Goal: Task Accomplishment & Management: Manage account settings

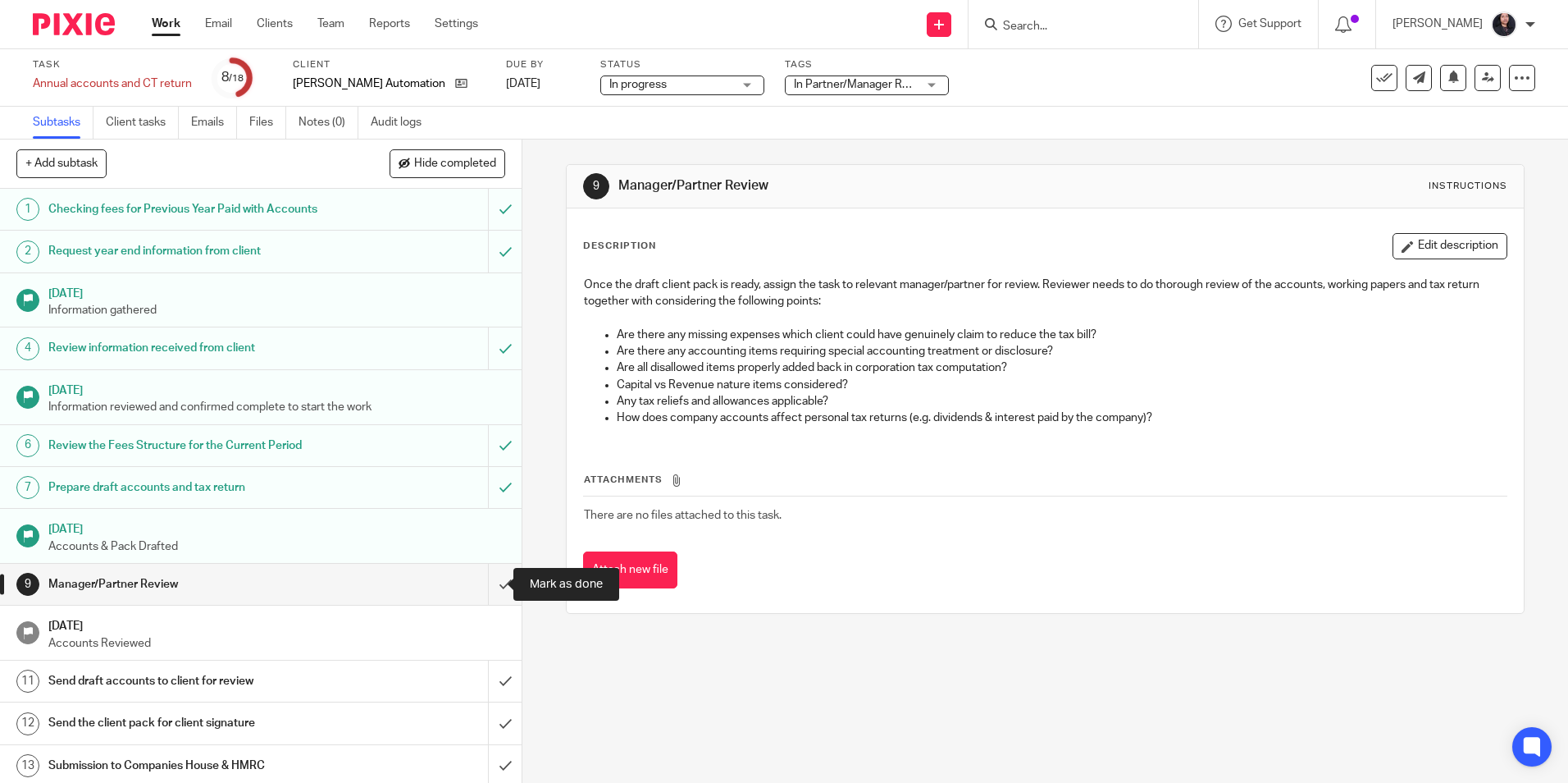
click at [488, 583] on input "submit" at bounding box center [261, 584] width 522 height 41
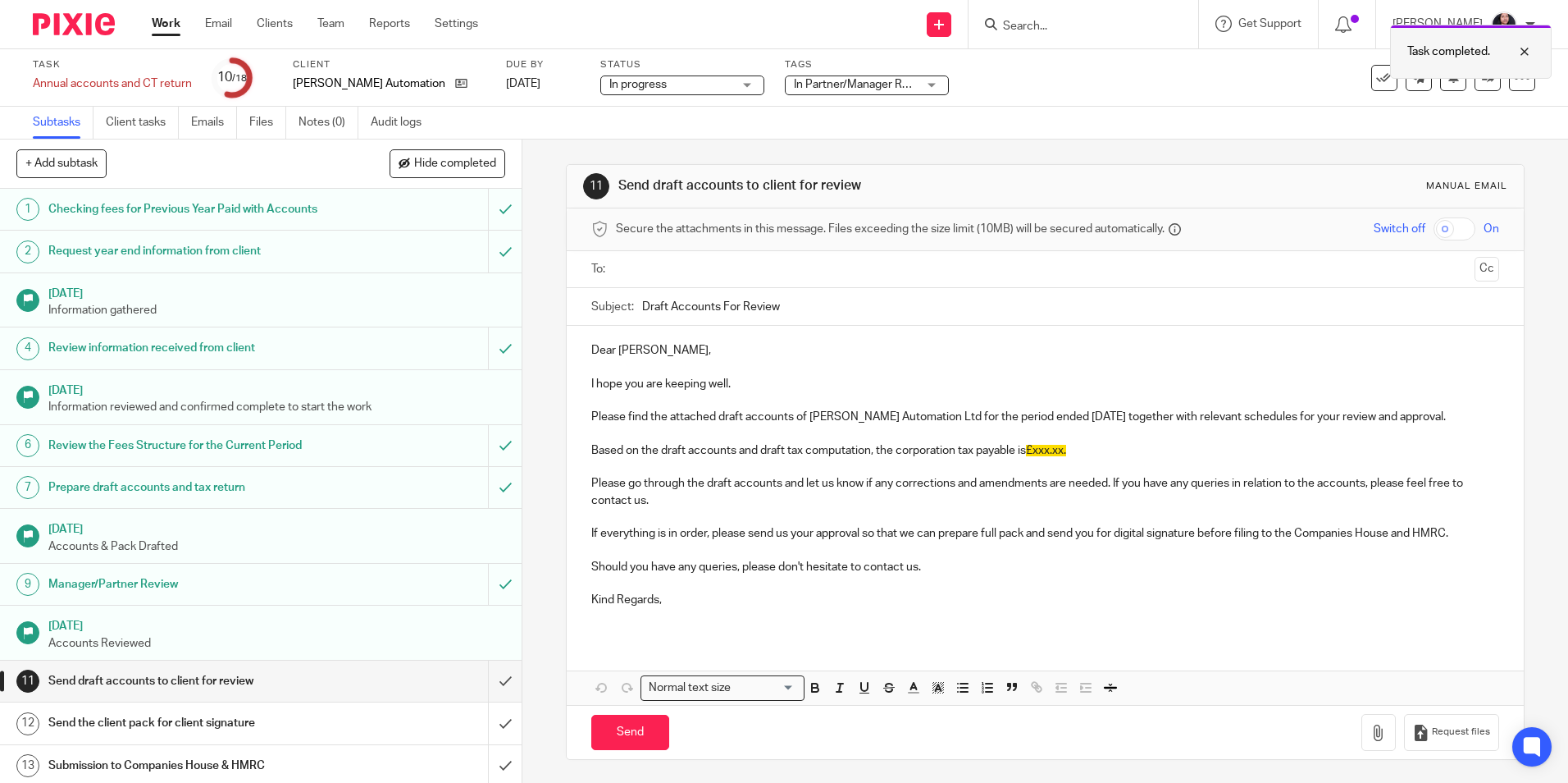
click at [1530, 53] on div at bounding box center [1512, 52] width 44 height 19
click at [1481, 76] on icon at bounding box center [1487, 77] width 13 height 13
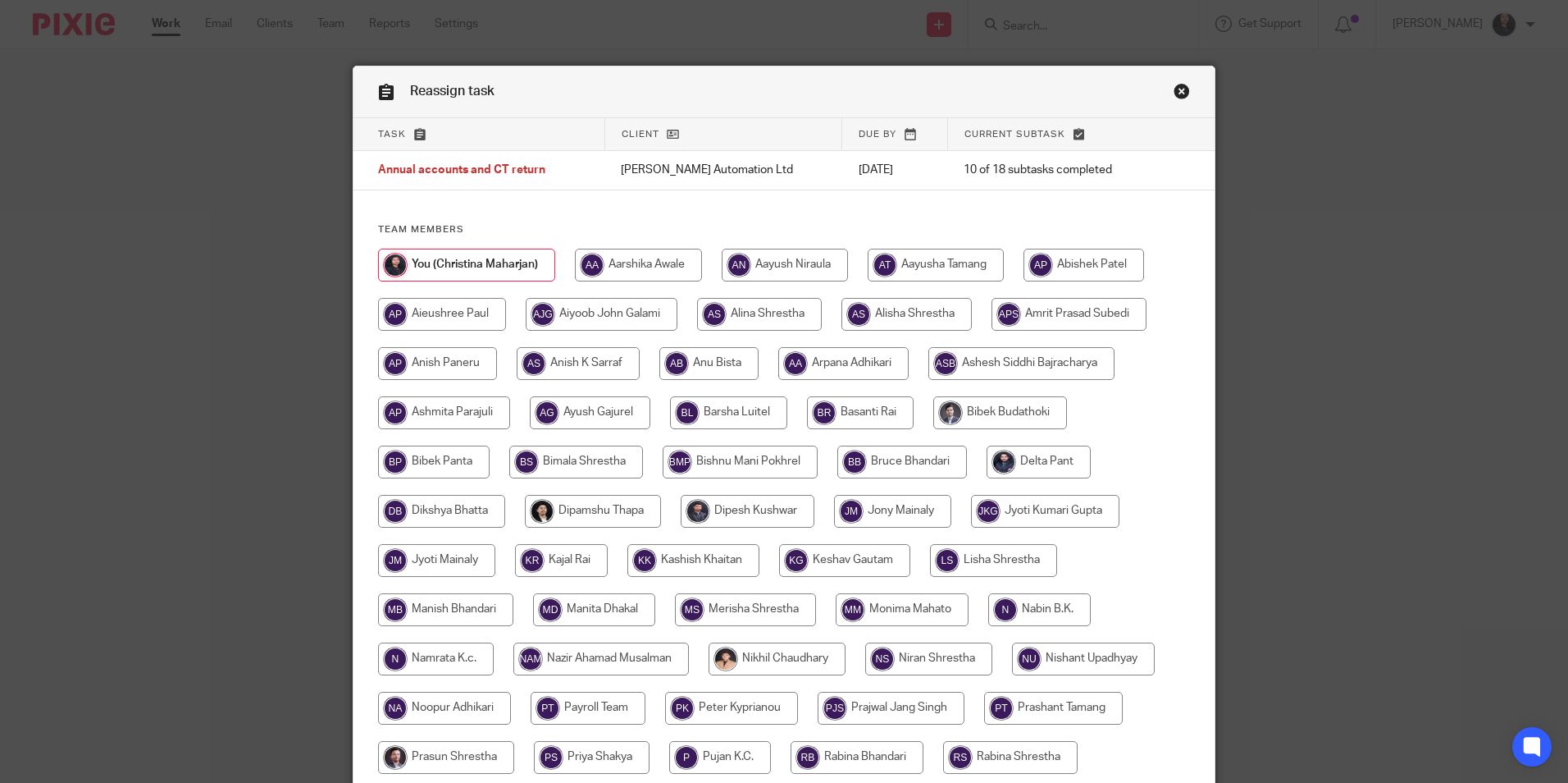
click at [719, 355] on input "radio" at bounding box center [709, 363] width 99 height 33
radio input "true"
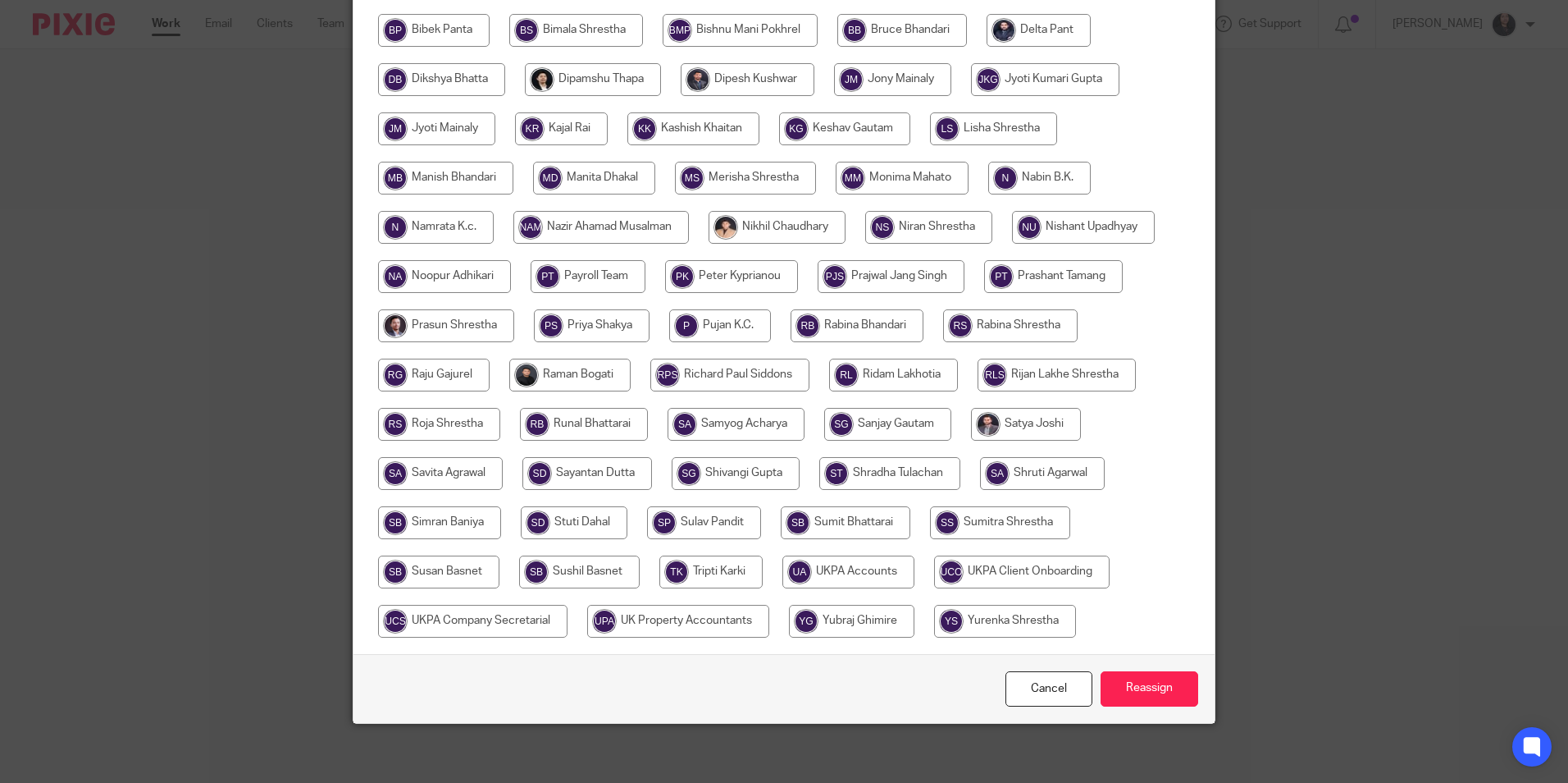
scroll to position [438, 0]
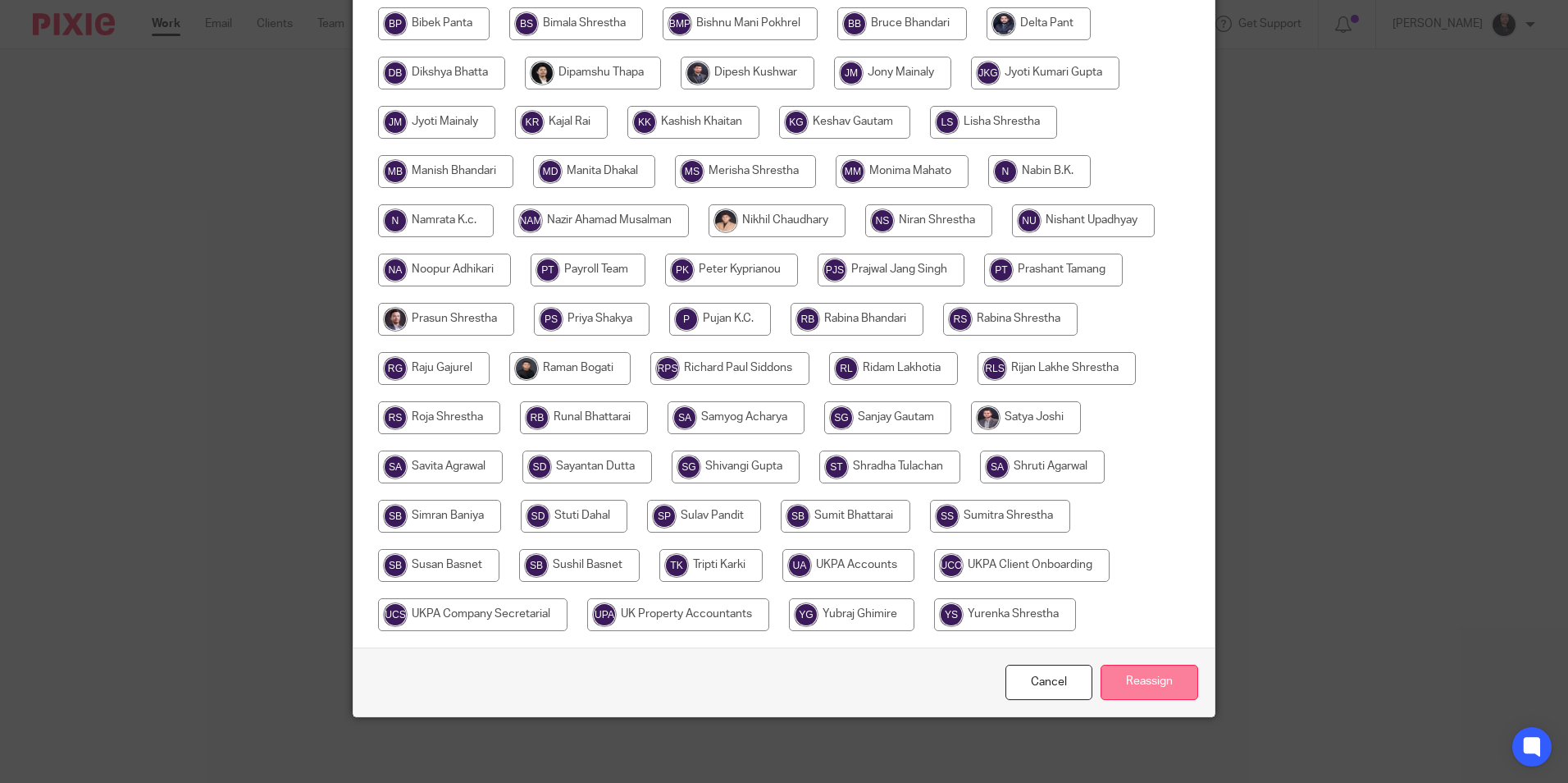
click at [1152, 682] on input "Reassign" at bounding box center [1149, 682] width 97 height 35
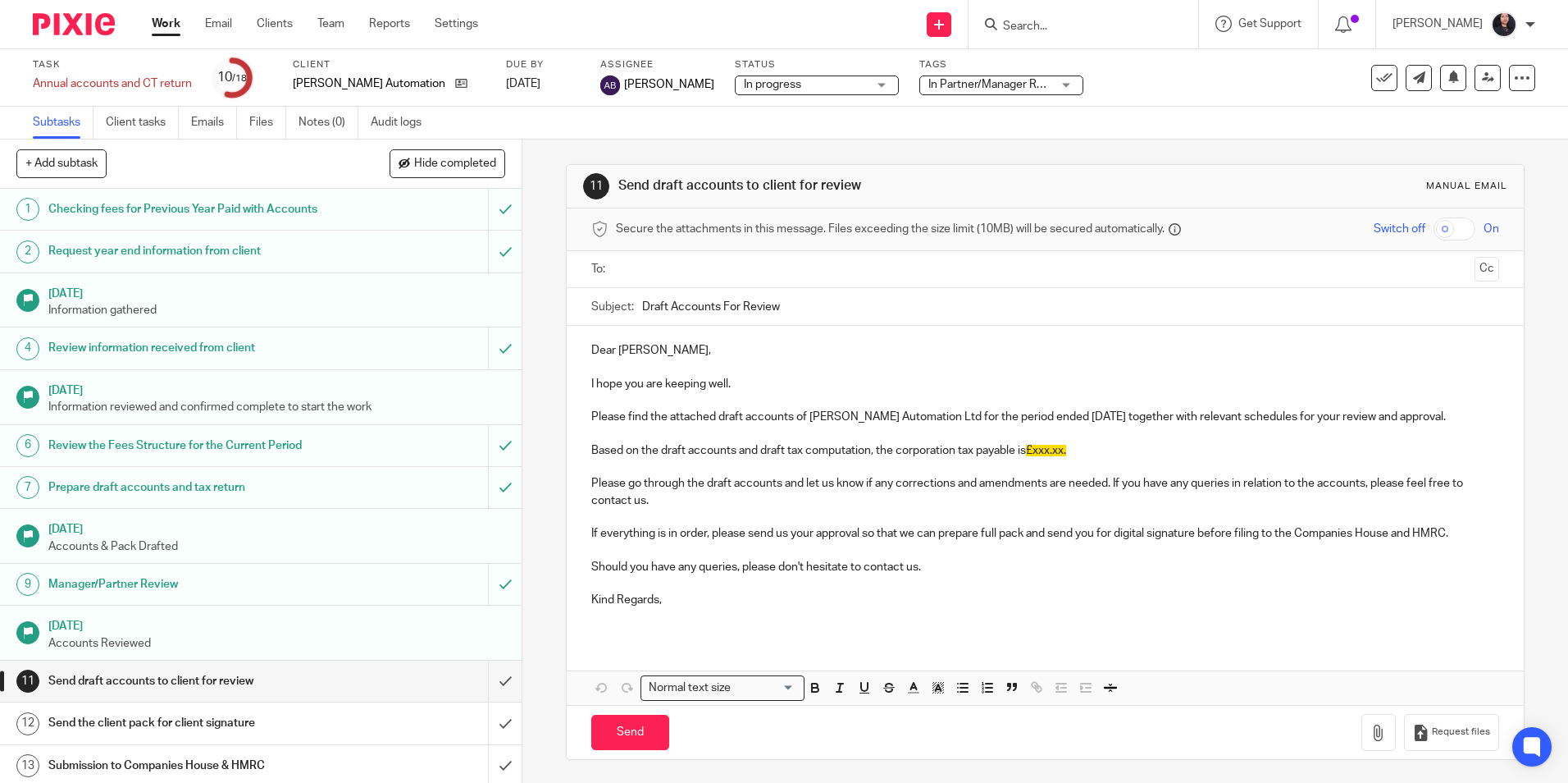
click at [1039, 28] on input "Search" at bounding box center [1076, 26] width 148 height 15
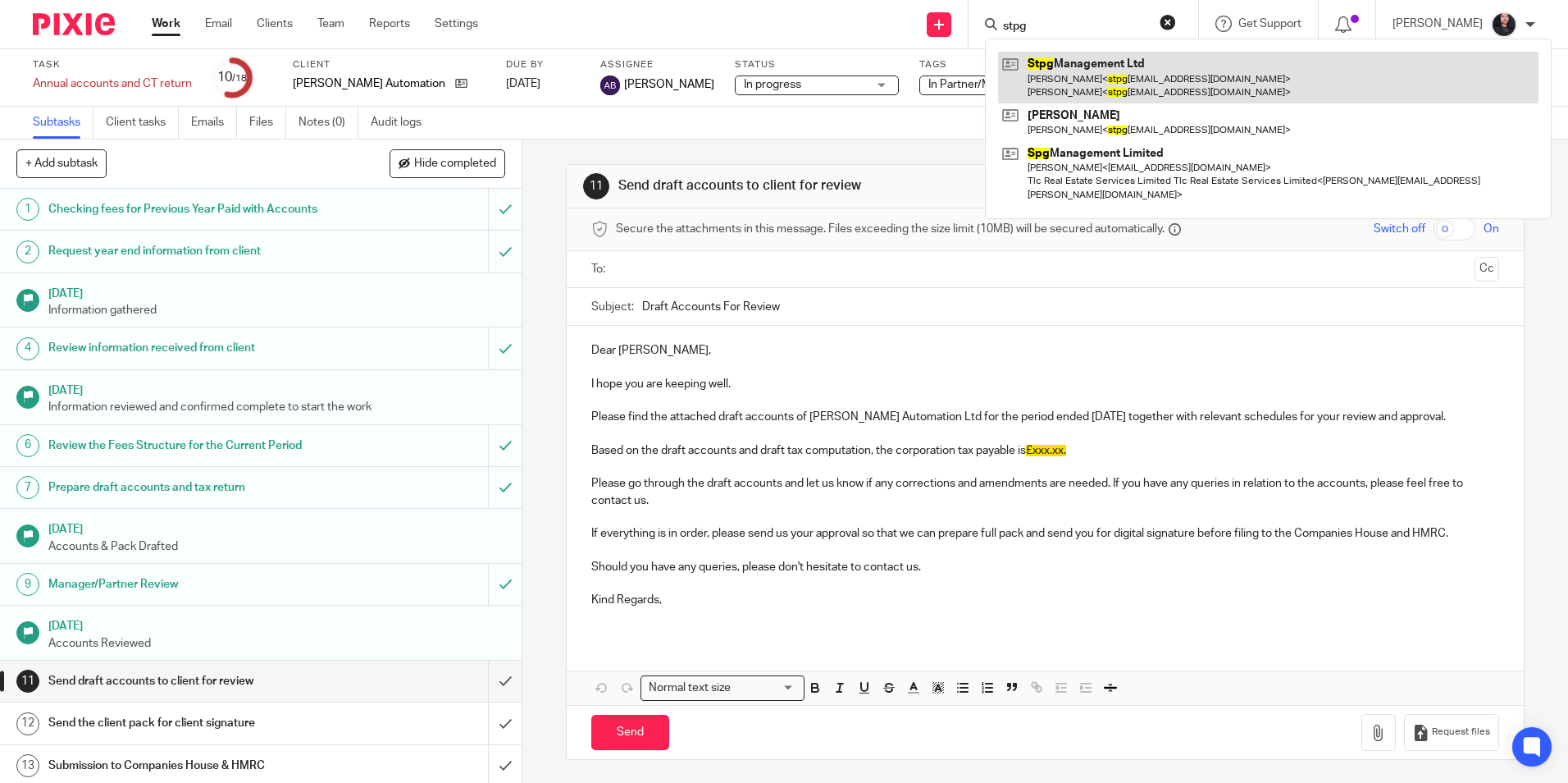
type input "stpg"
click at [1061, 80] on link at bounding box center [1267, 77] width 540 height 51
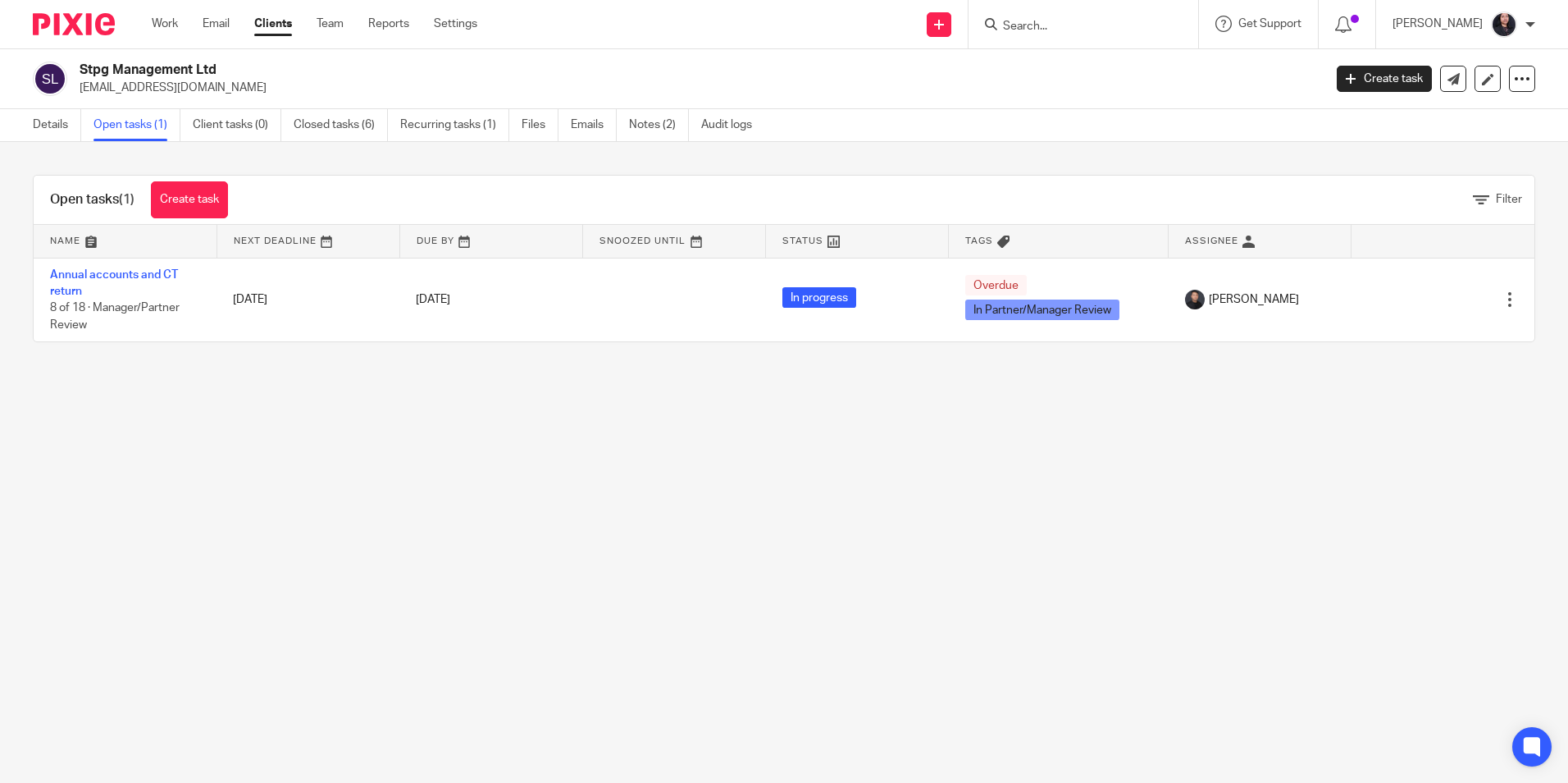
click at [1002, 25] on input "Search" at bounding box center [1076, 26] width 148 height 15
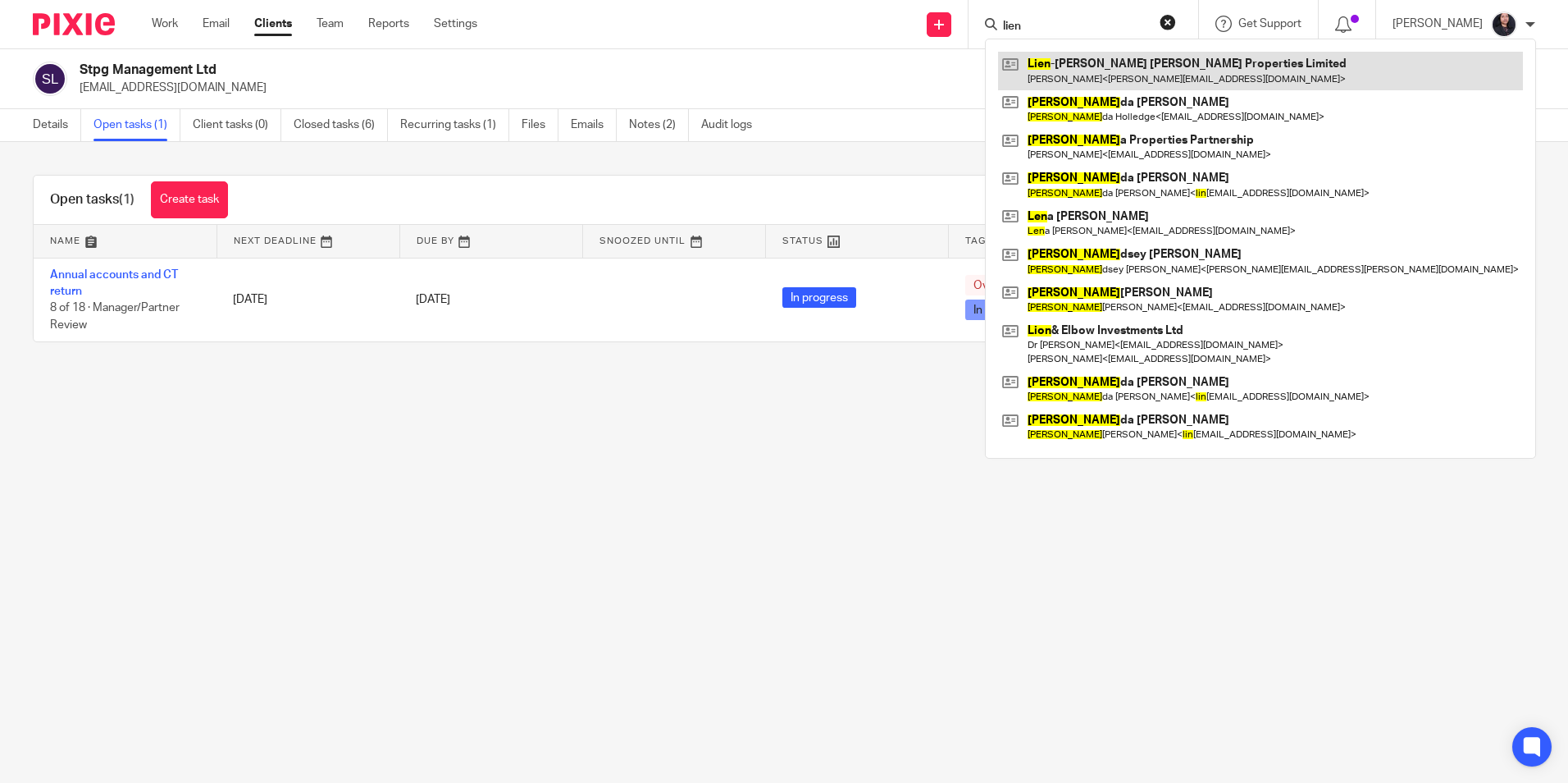
type input "lien"
click at [1111, 53] on link at bounding box center [1259, 70] width 525 height 38
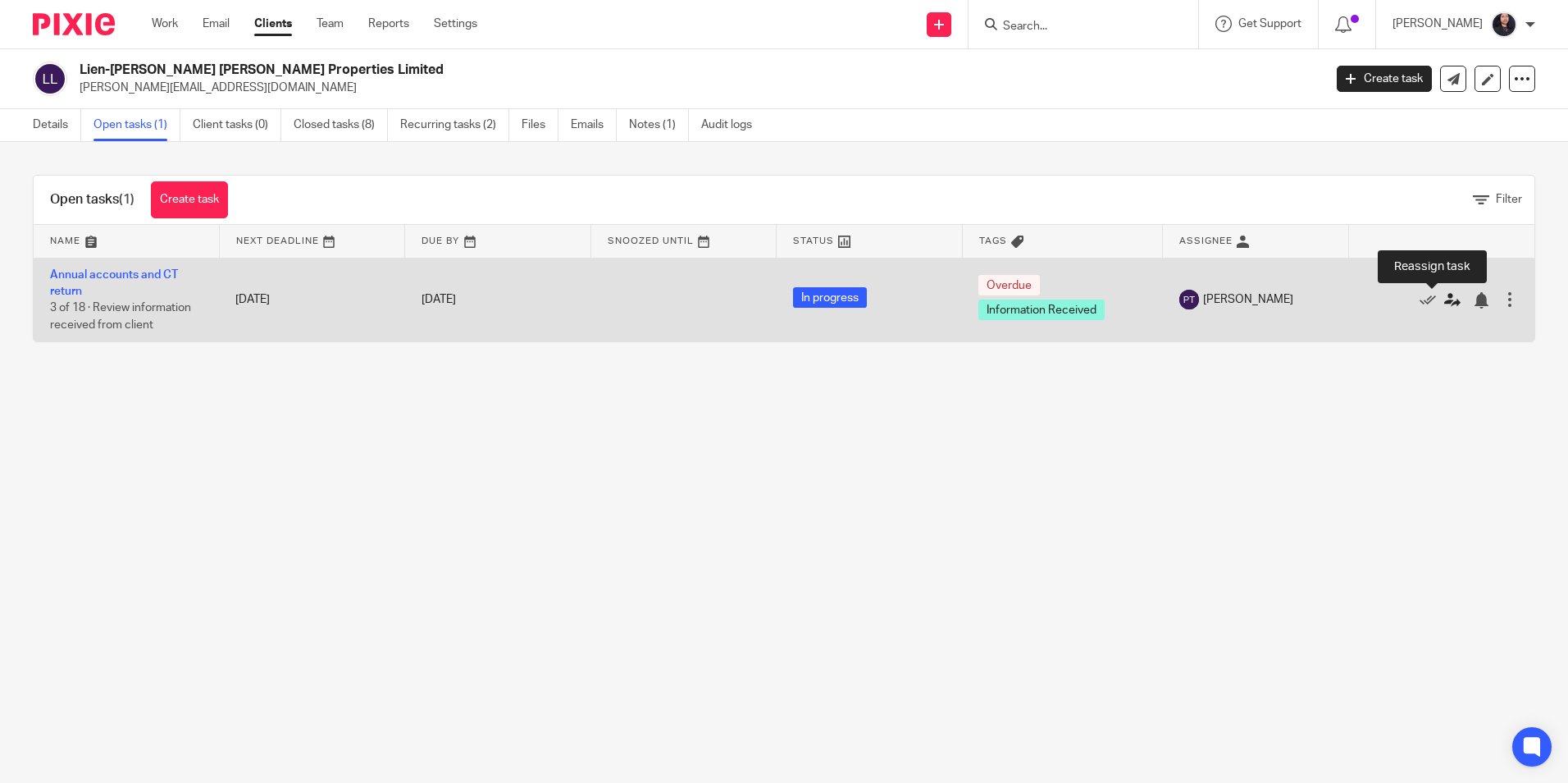
click at [1443, 300] on icon at bounding box center [1451, 300] width 17 height 17
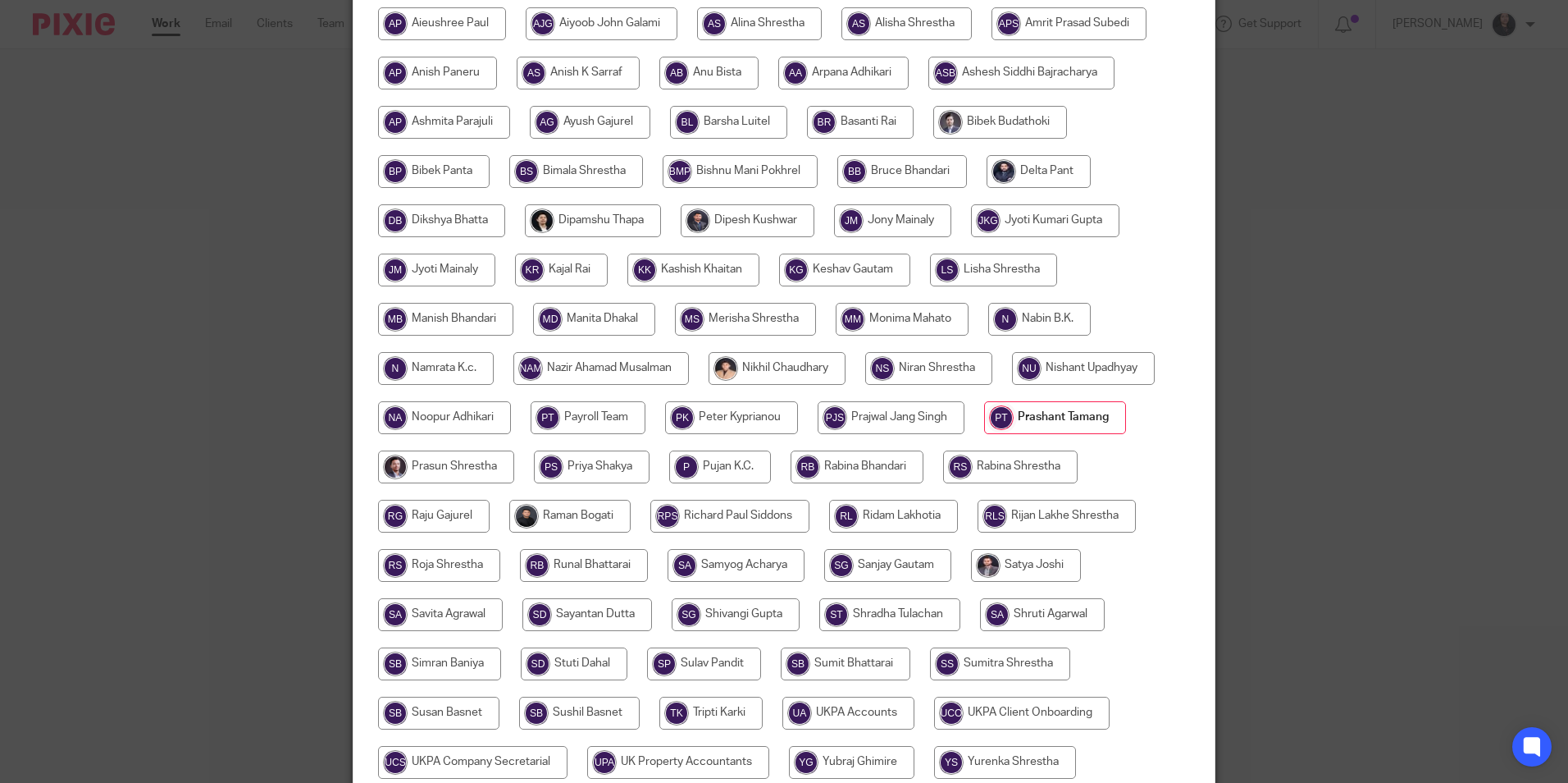
scroll to position [410, 0]
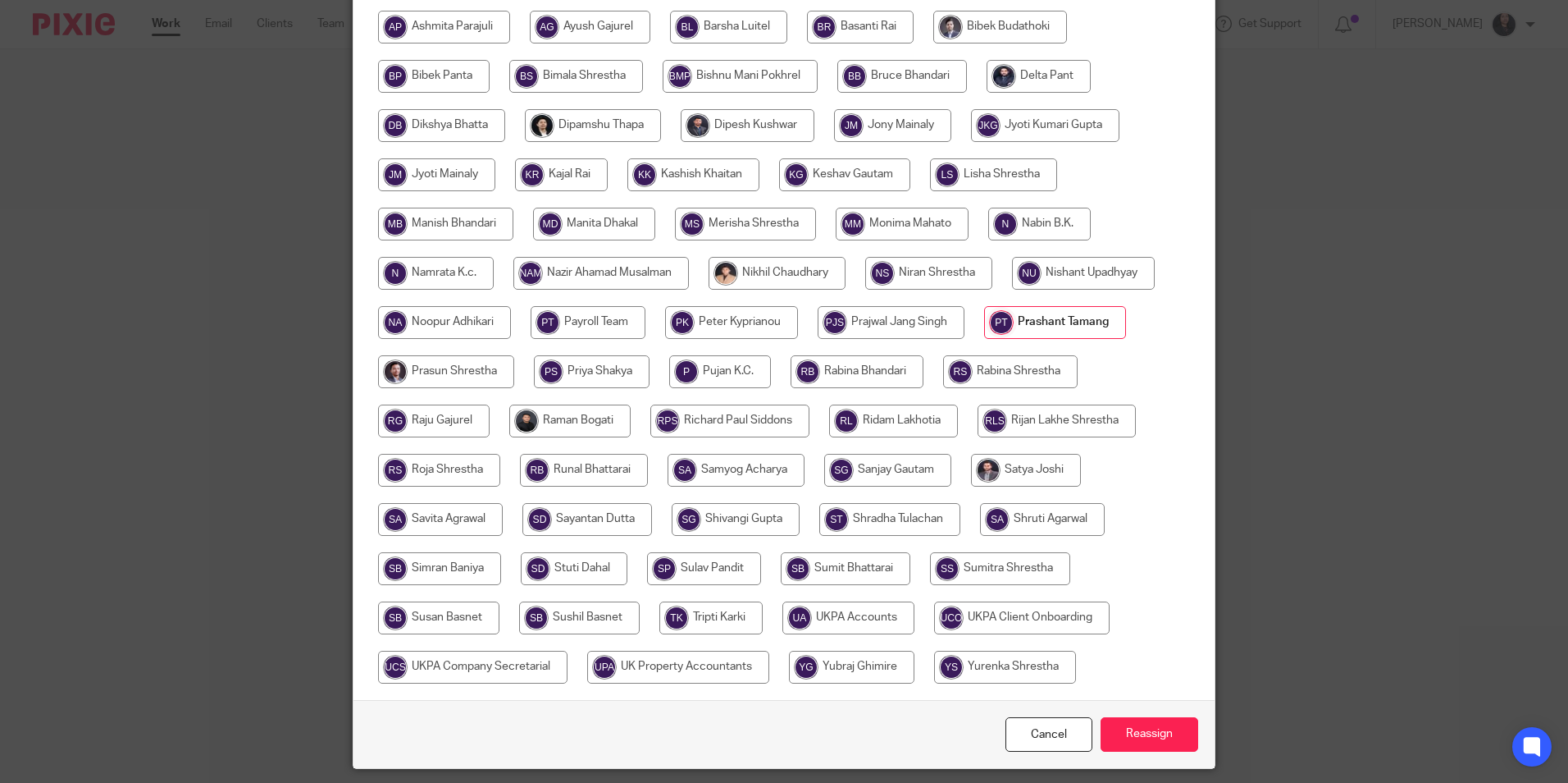
click at [587, 404] on input "radio" at bounding box center [569, 421] width 122 height 33
radio input "true"
click at [1112, 717] on input "Reassign" at bounding box center [1149, 734] width 97 height 35
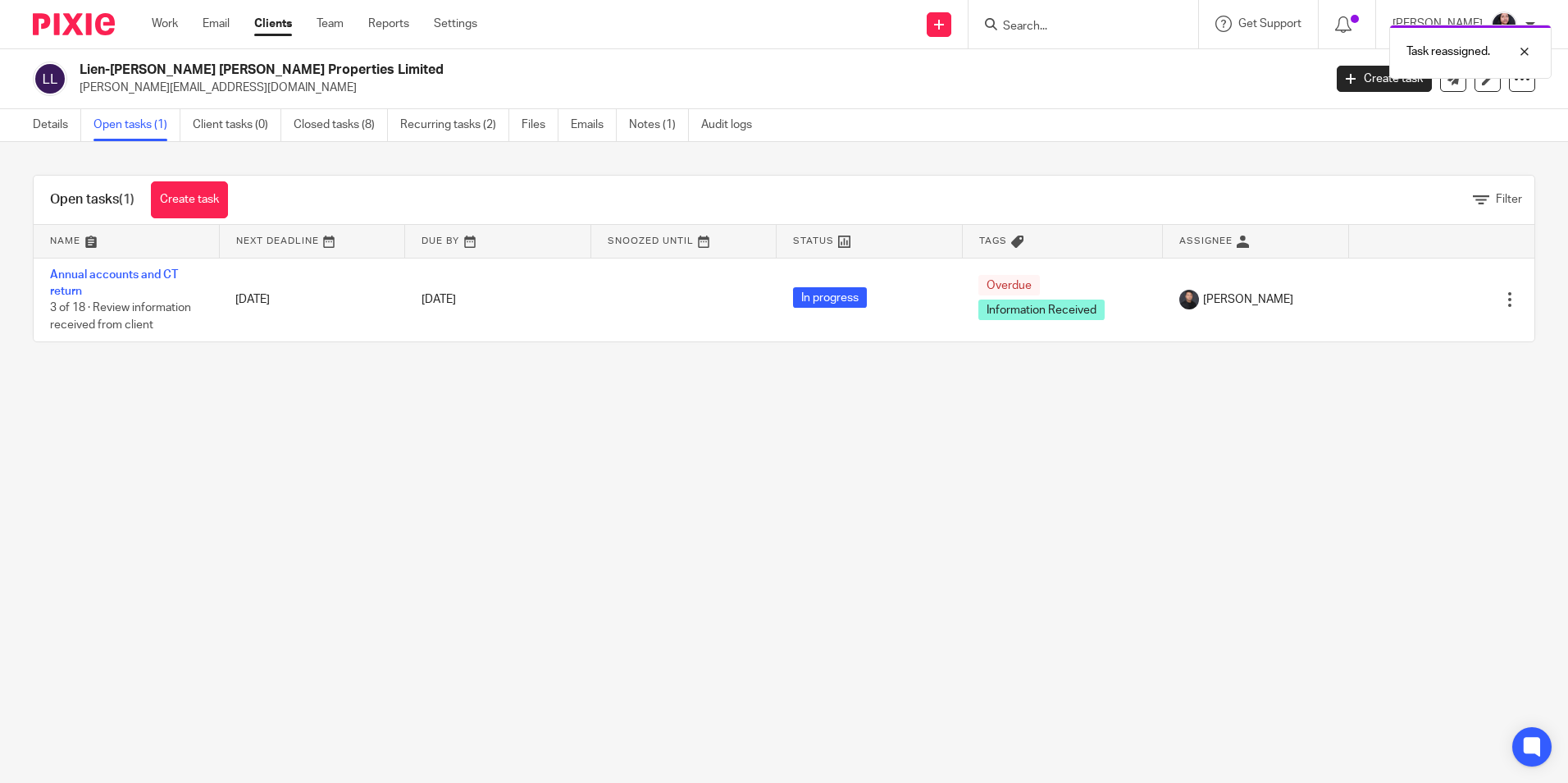
click at [67, 21] on img at bounding box center [74, 23] width 82 height 22
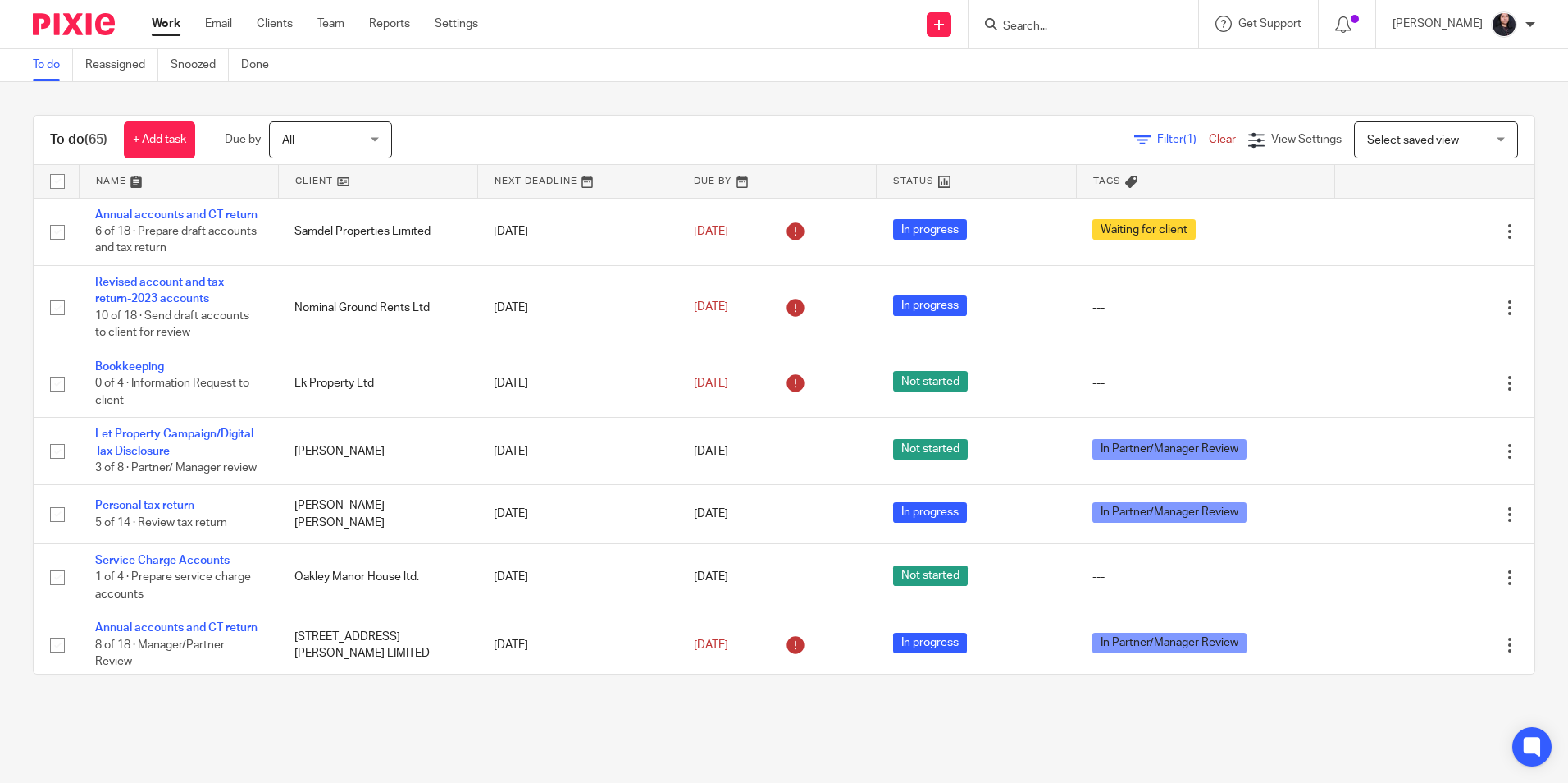
click at [1067, 28] on input "Search" at bounding box center [1076, 26] width 148 height 15
type input "cezara"
click at [1067, 59] on link at bounding box center [1141, 70] width 287 height 38
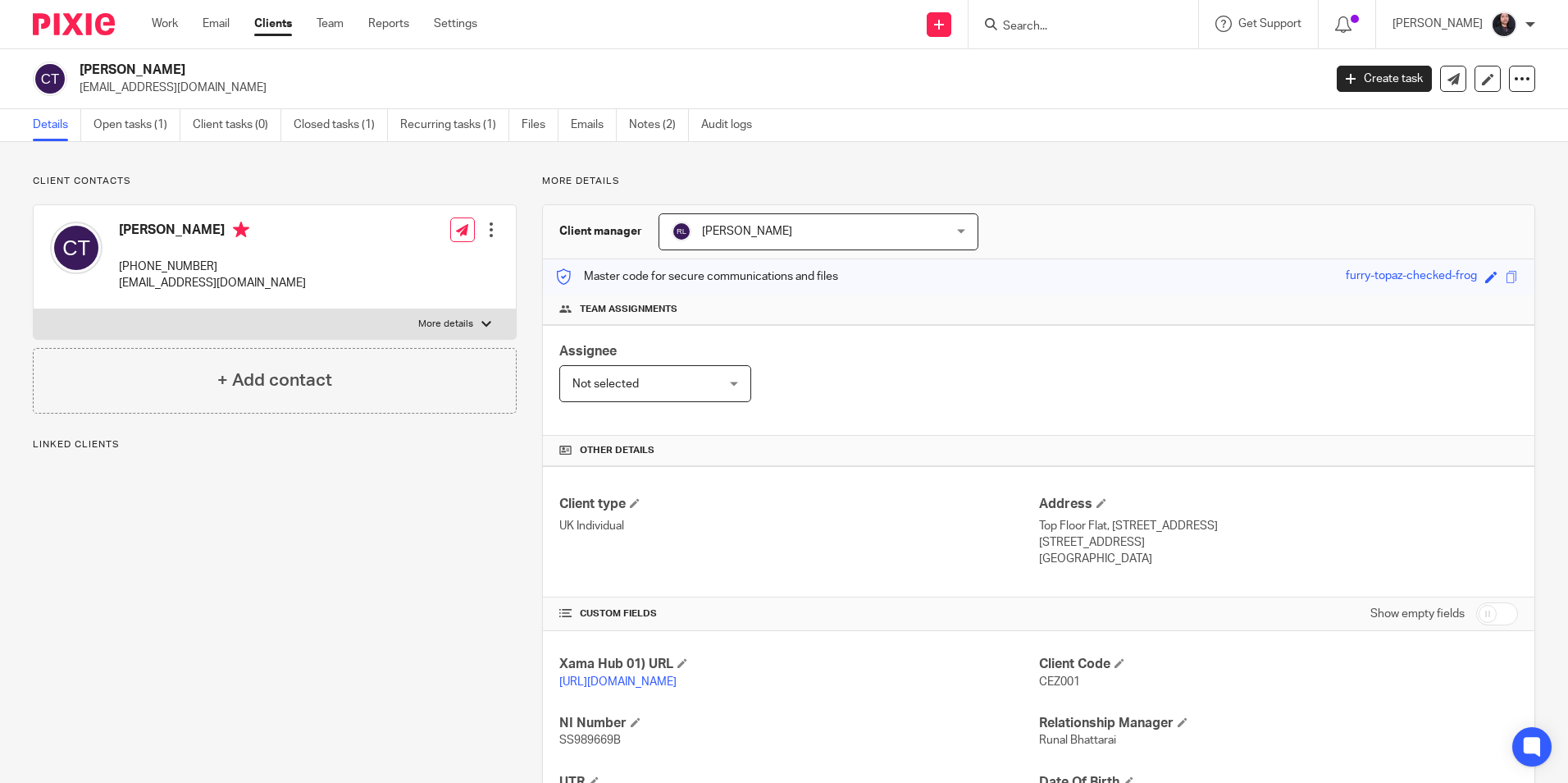
click at [131, 135] on link "Open tasks (1)" at bounding box center [136, 125] width 87 height 32
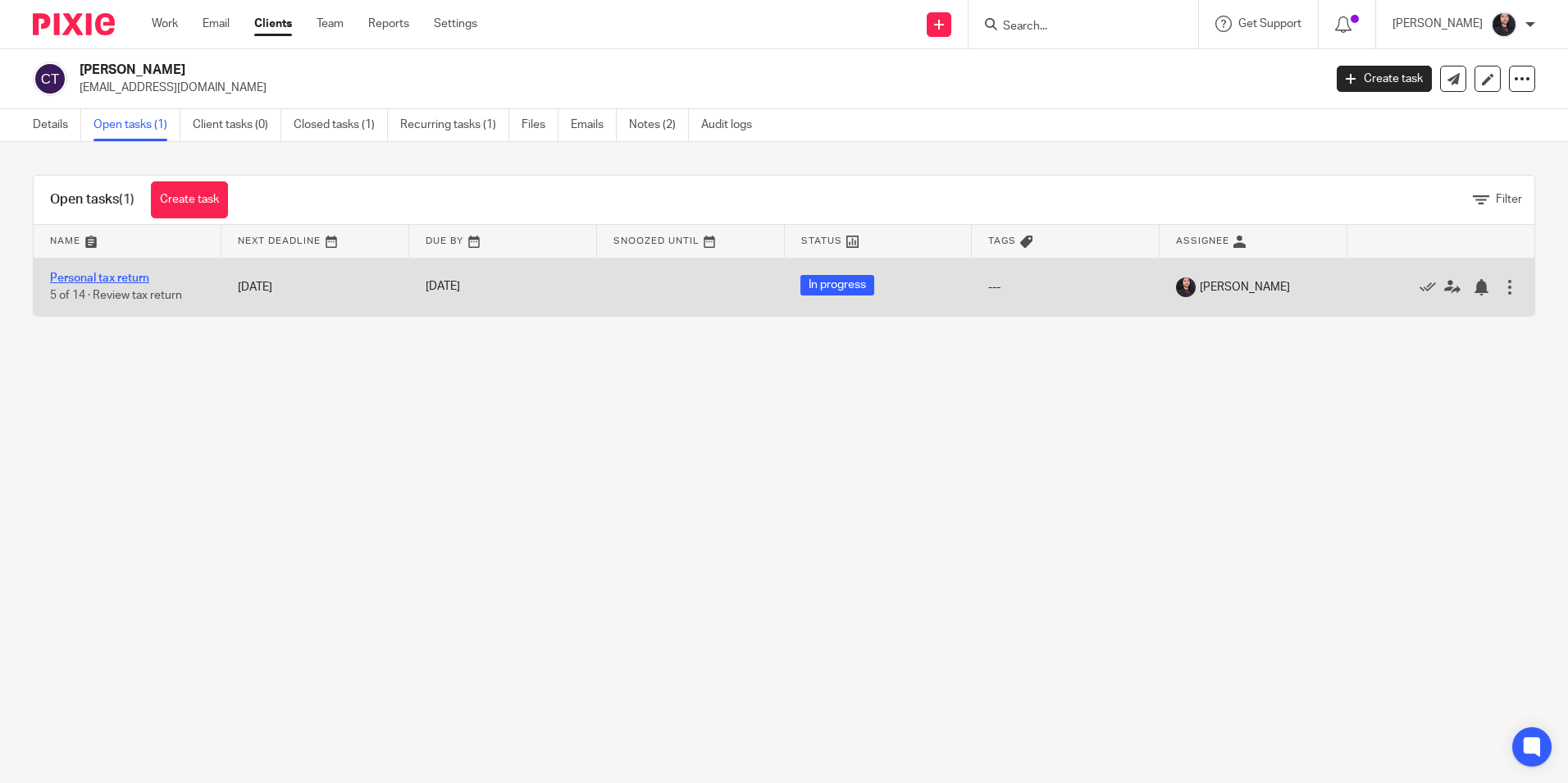
click at [124, 276] on link "Personal tax return" at bounding box center [99, 279] width 99 height 12
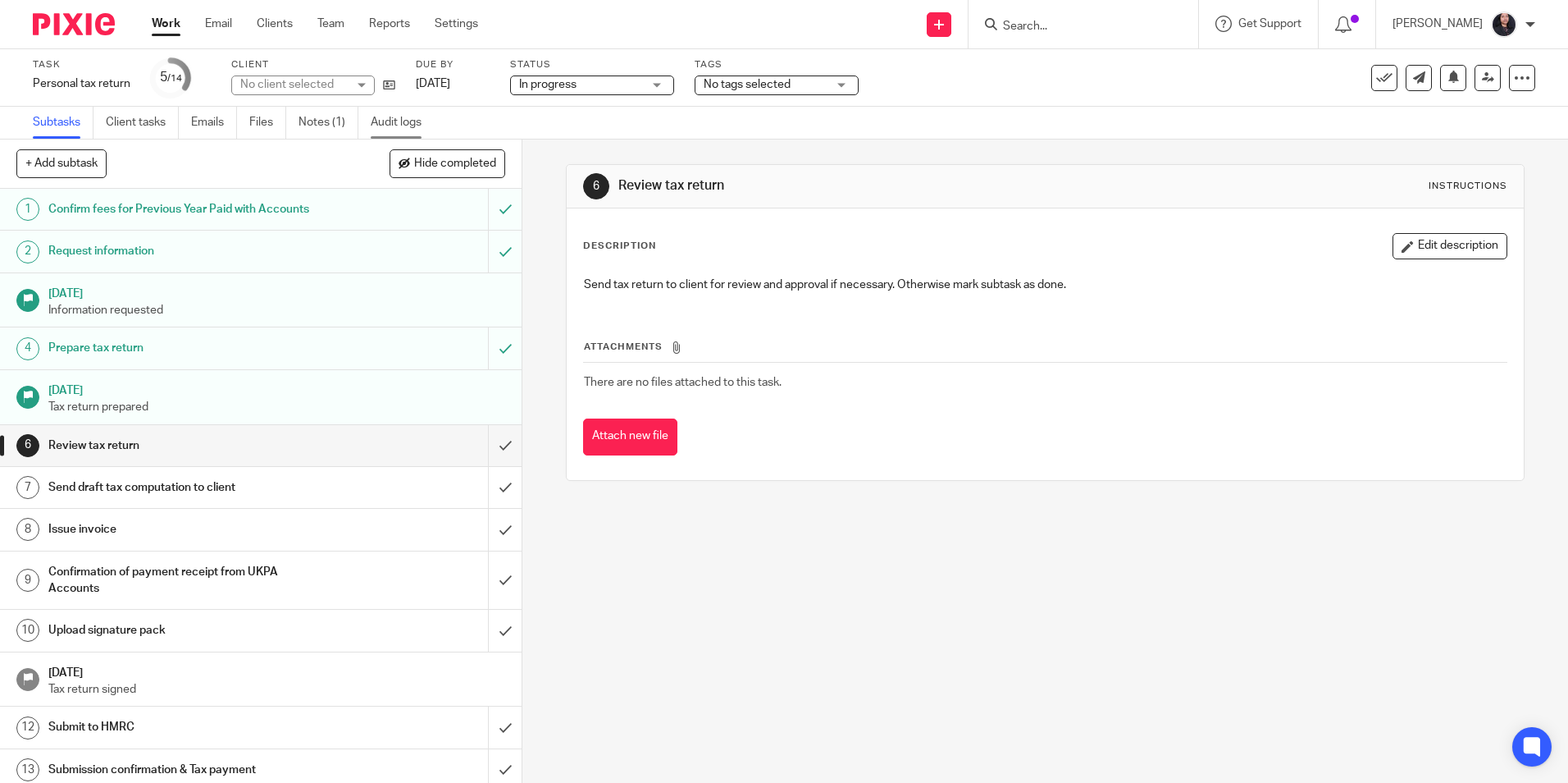
click at [387, 130] on link "Audit logs" at bounding box center [402, 123] width 63 height 32
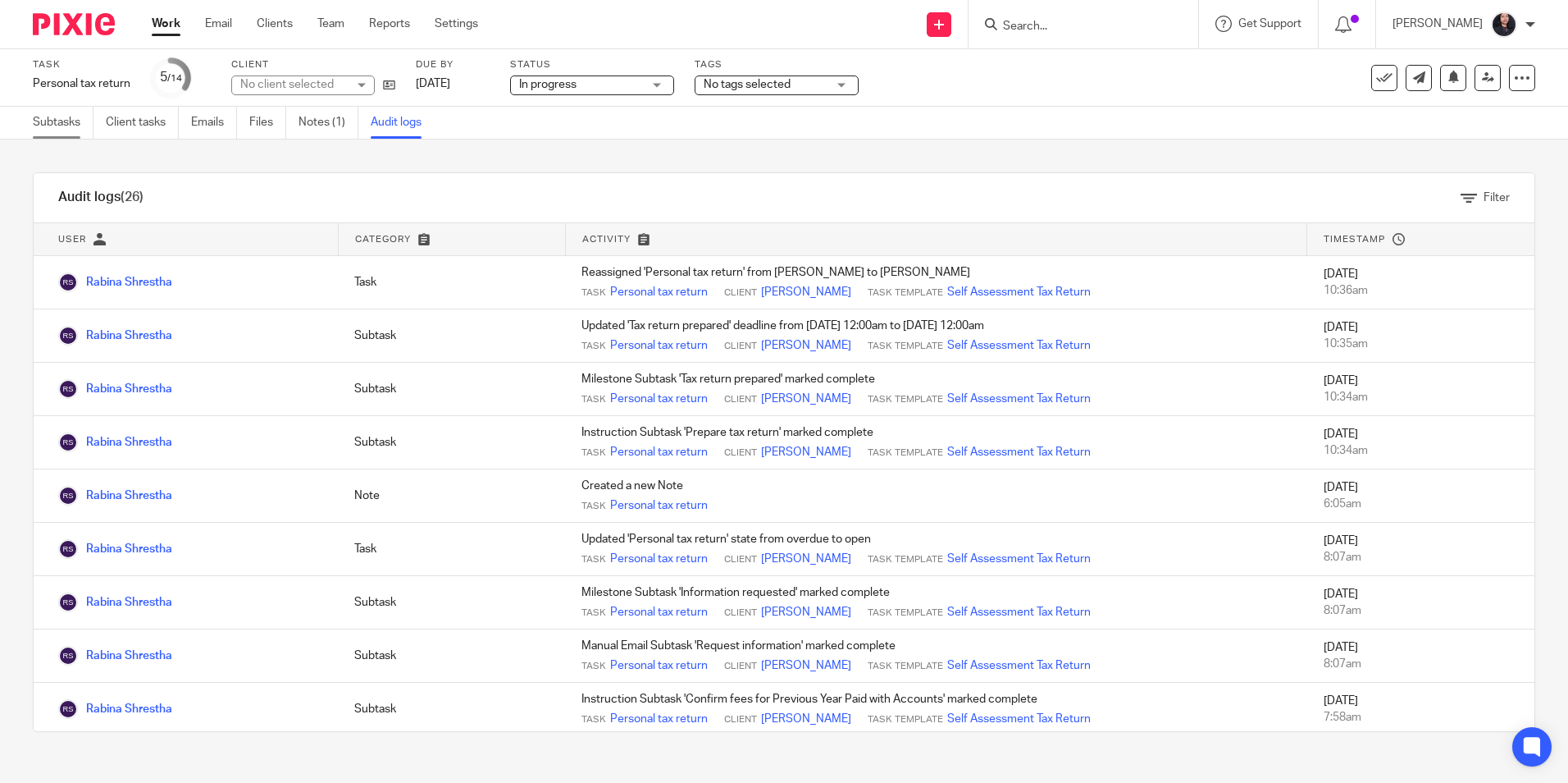
click at [65, 132] on link "Subtasks" at bounding box center [63, 123] width 60 height 32
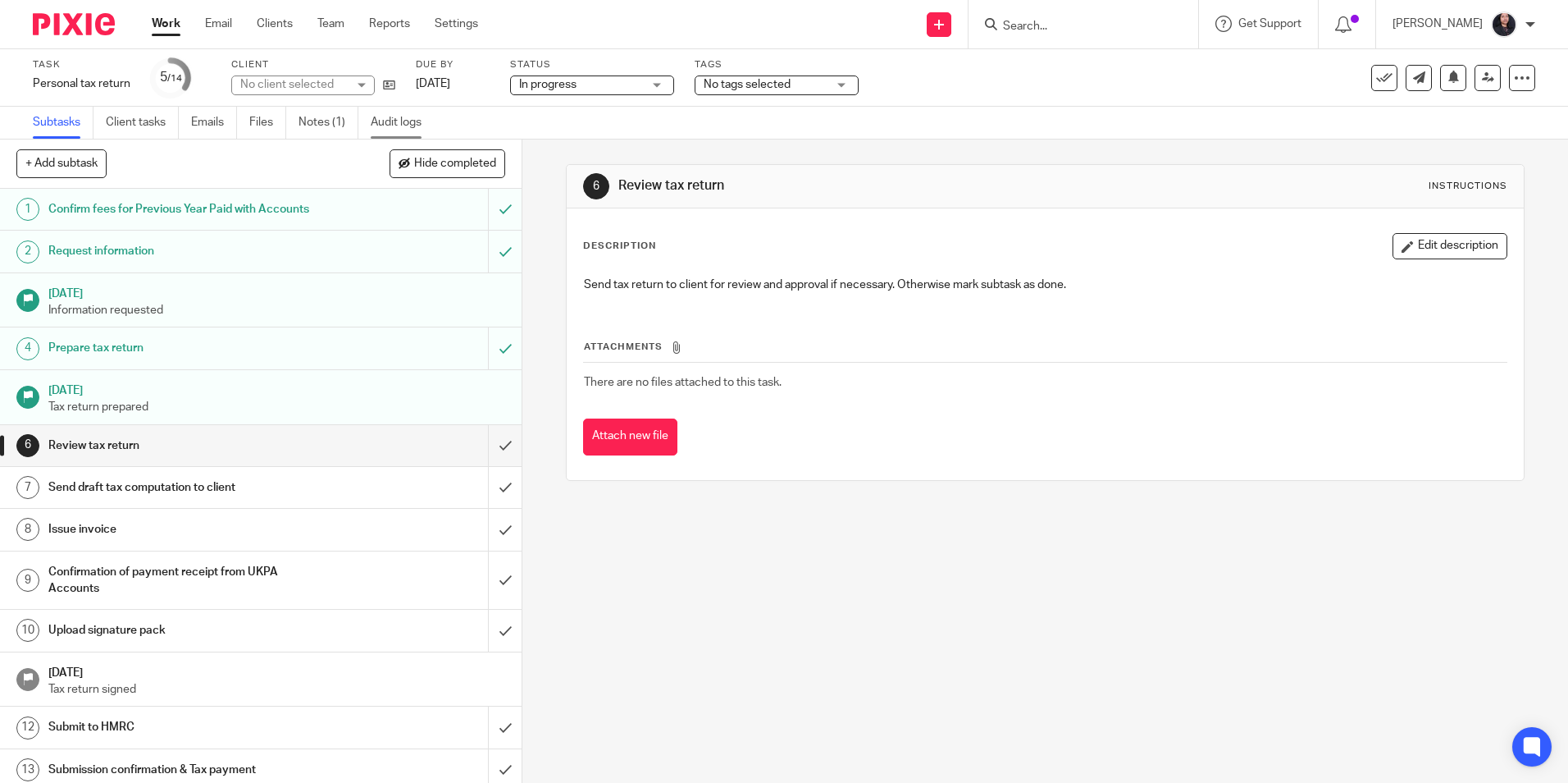
click at [415, 125] on link "Audit logs" at bounding box center [402, 123] width 63 height 32
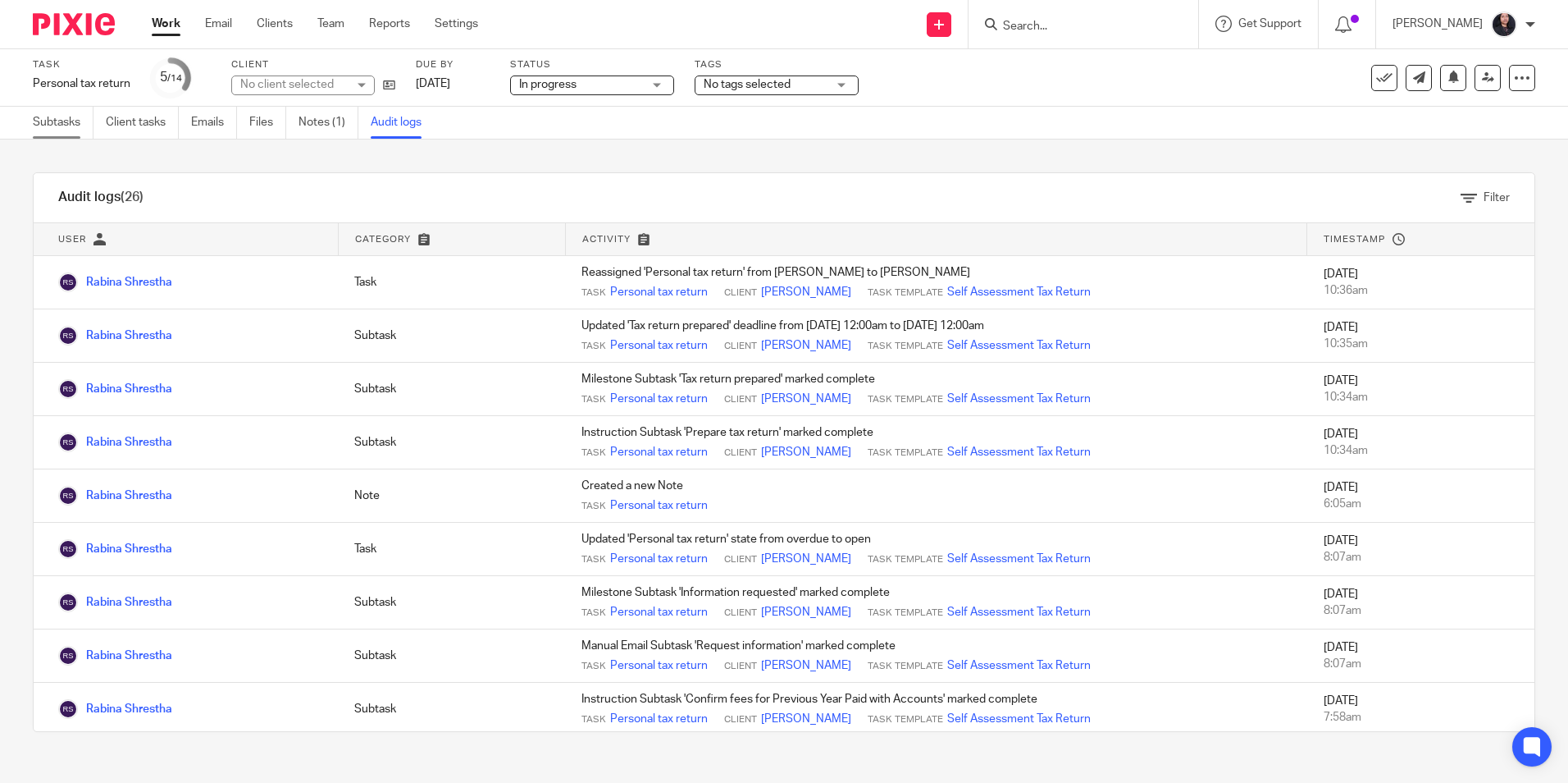
click at [60, 129] on link "Subtasks" at bounding box center [63, 123] width 60 height 32
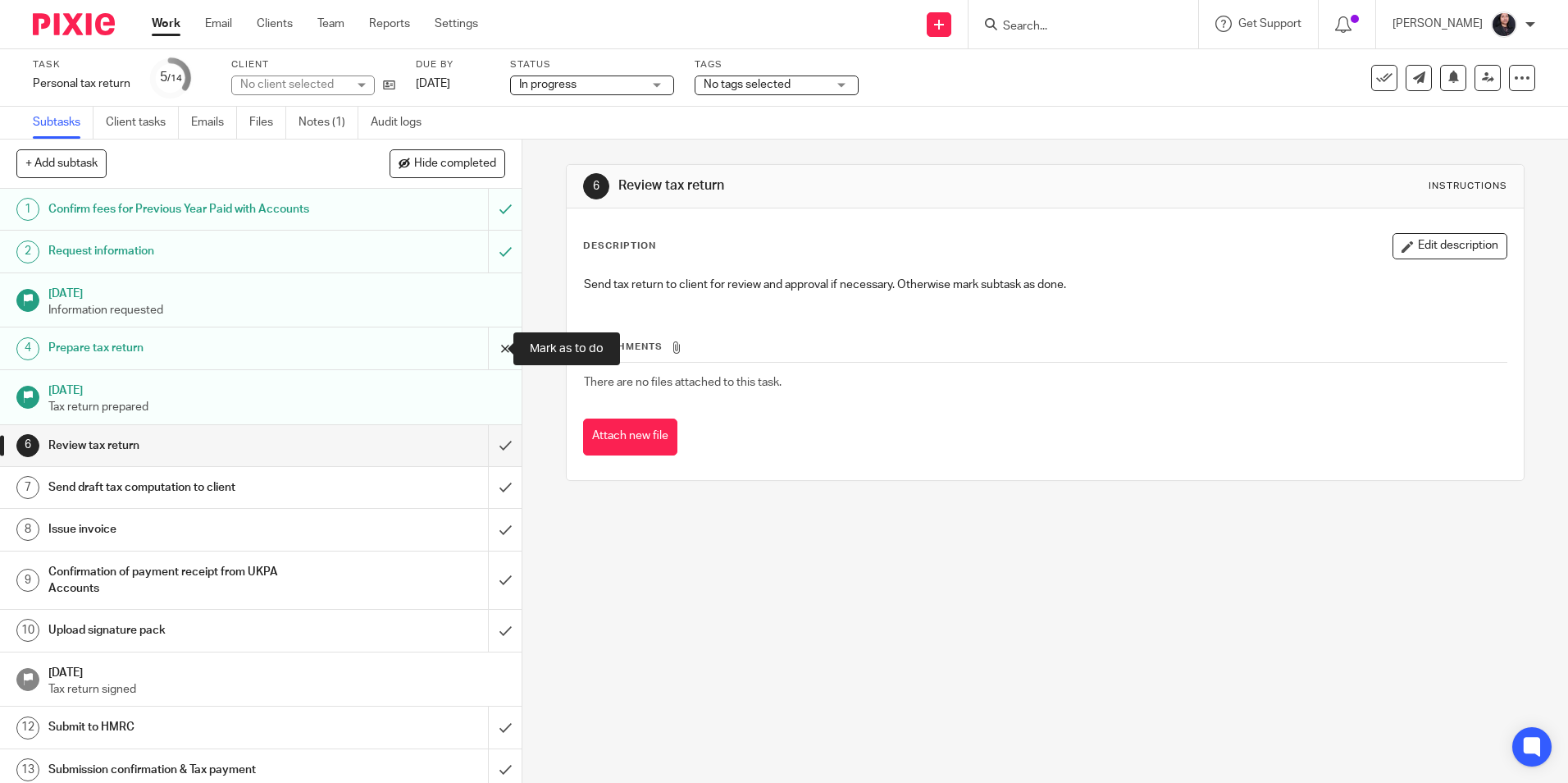
click at [489, 346] on input "submit" at bounding box center [261, 348] width 522 height 41
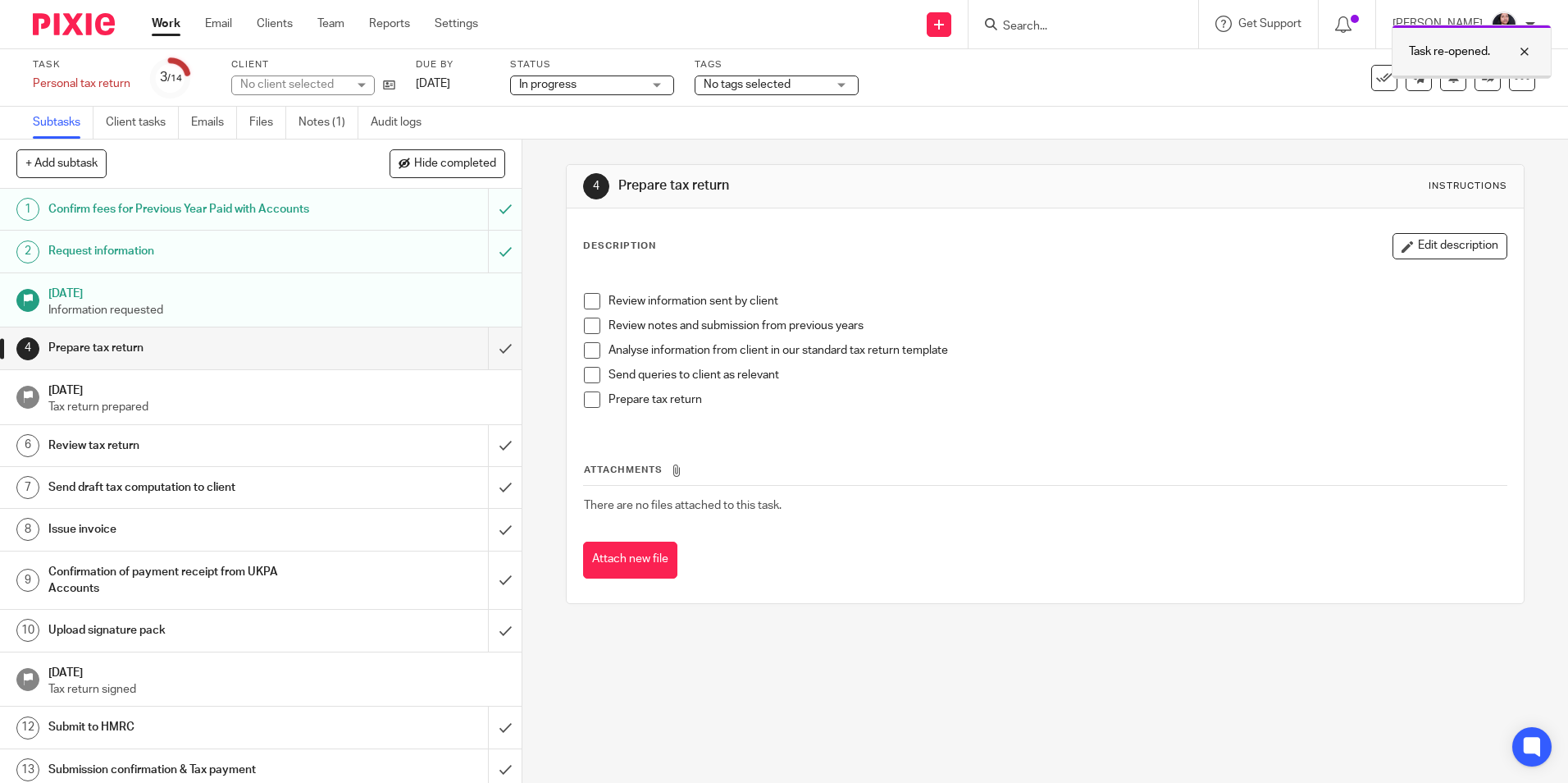
click at [1521, 54] on div at bounding box center [1512, 52] width 44 height 19
click at [405, 128] on link "Audit logs" at bounding box center [402, 123] width 63 height 32
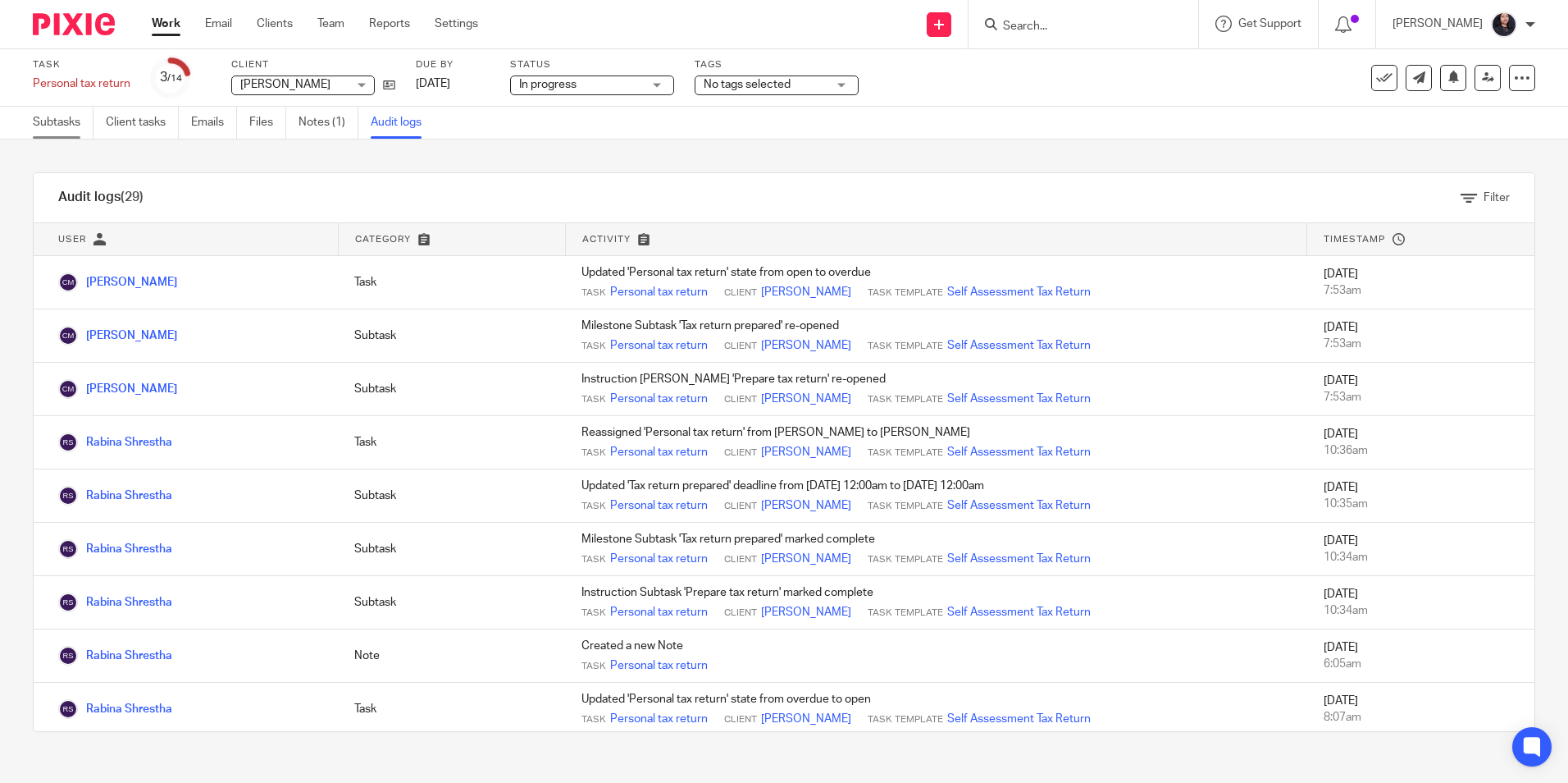
click at [50, 128] on link "Subtasks" at bounding box center [63, 123] width 60 height 32
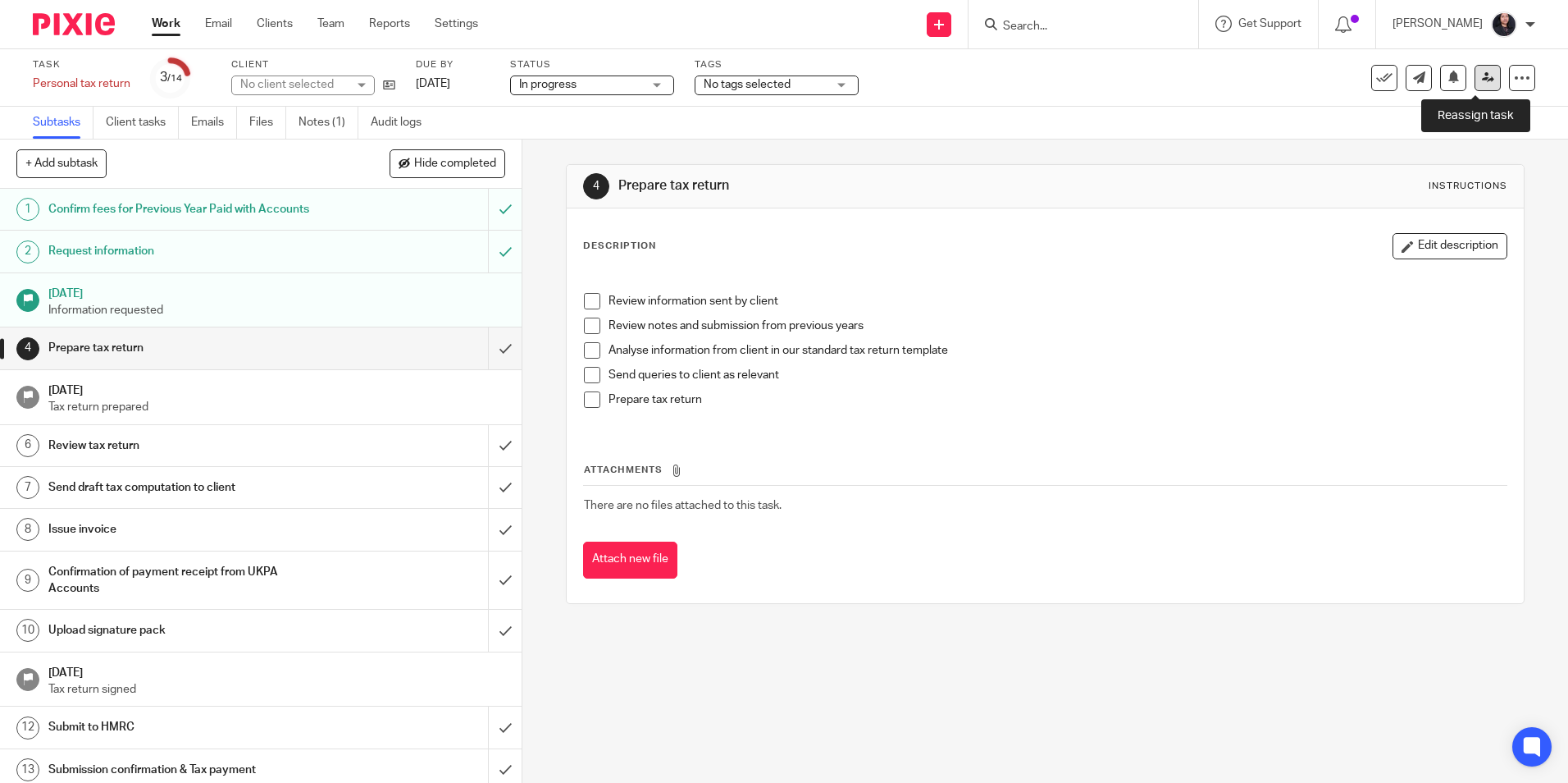
click at [1481, 81] on icon at bounding box center [1487, 77] width 13 height 13
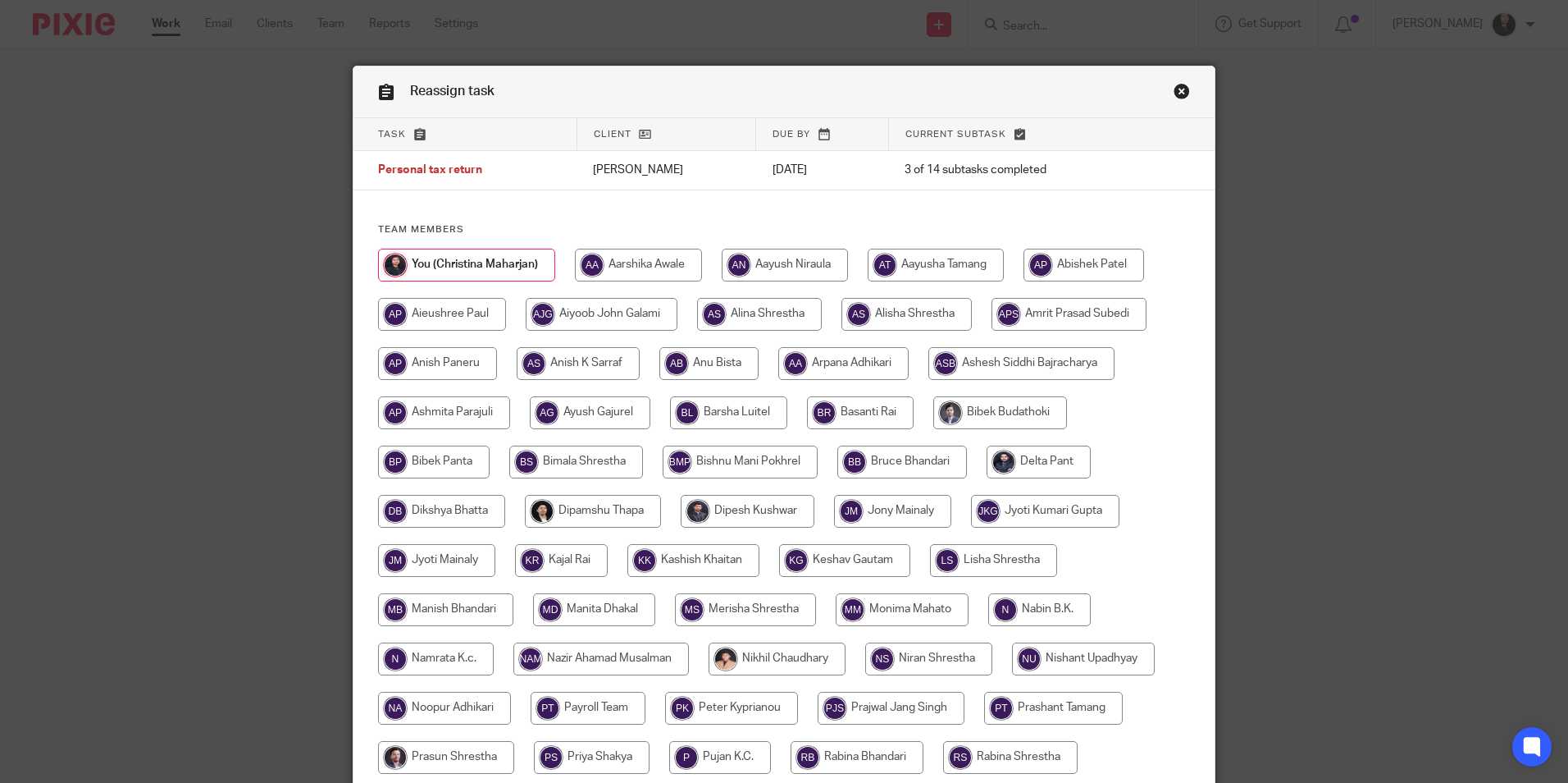
scroll to position [246, 0]
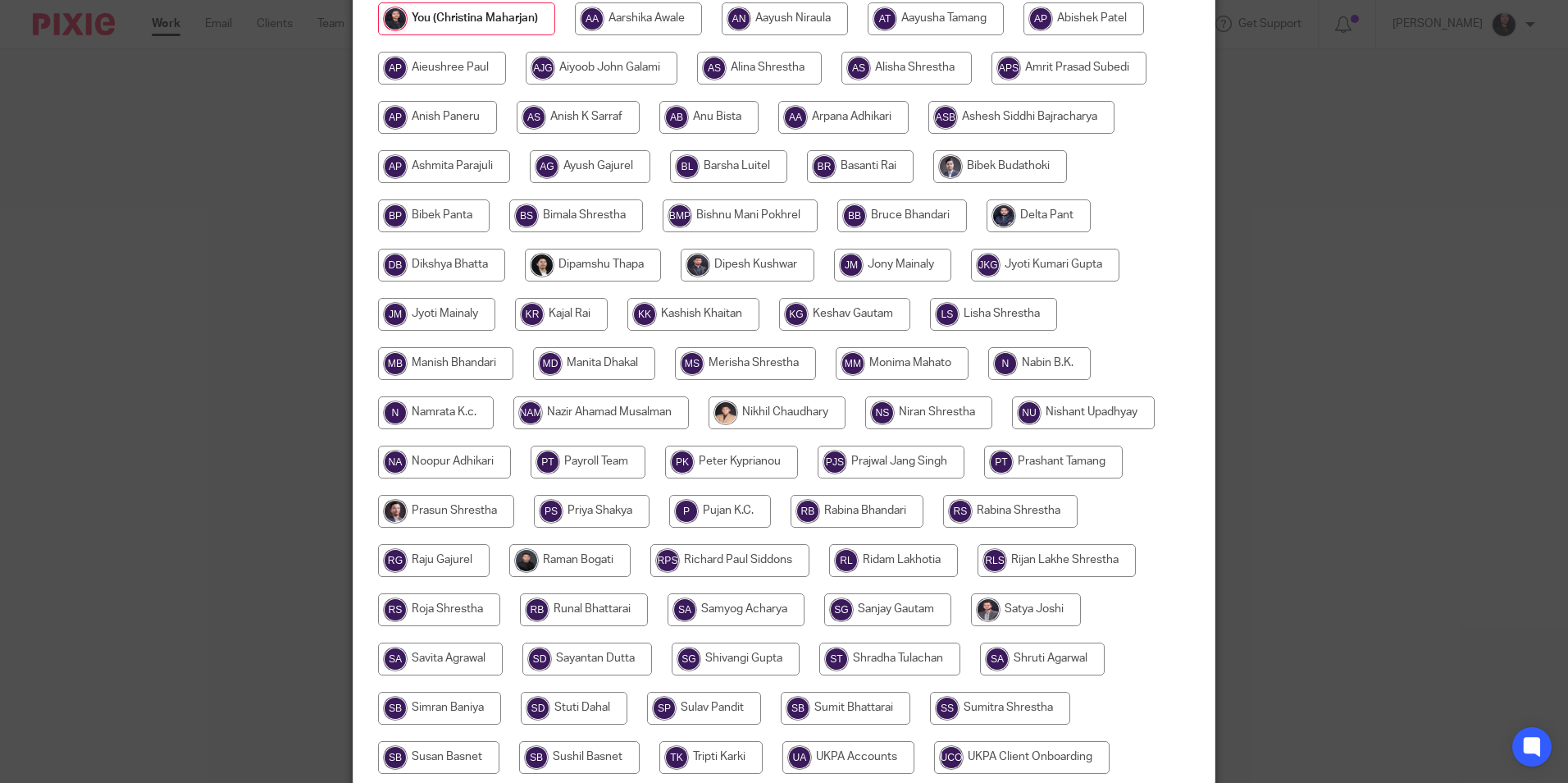
click at [1021, 518] on input "radio" at bounding box center [1010, 511] width 134 height 33
radio input "true"
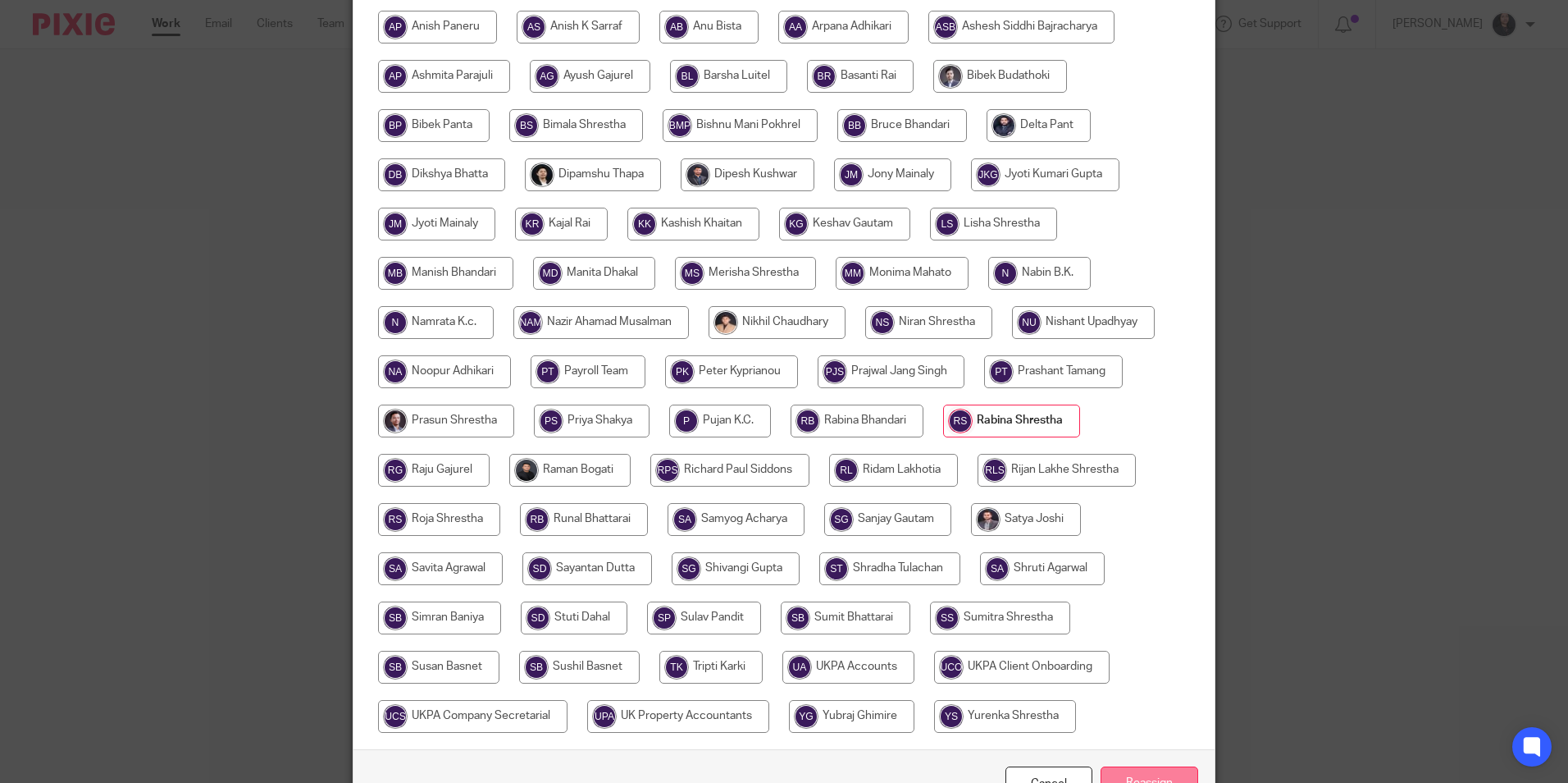
scroll to position [438, 0]
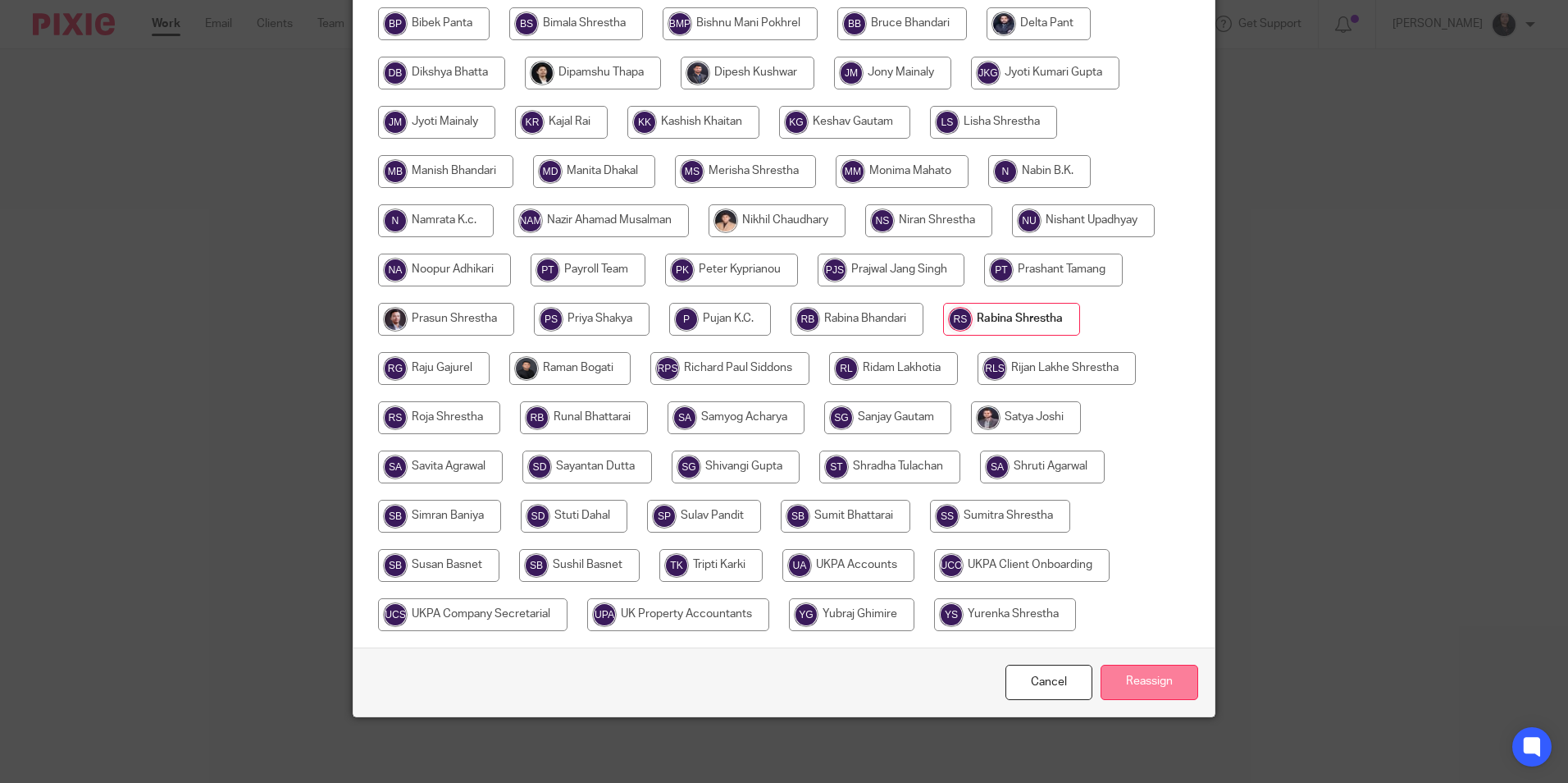
click at [1154, 684] on input "Reassign" at bounding box center [1149, 682] width 97 height 35
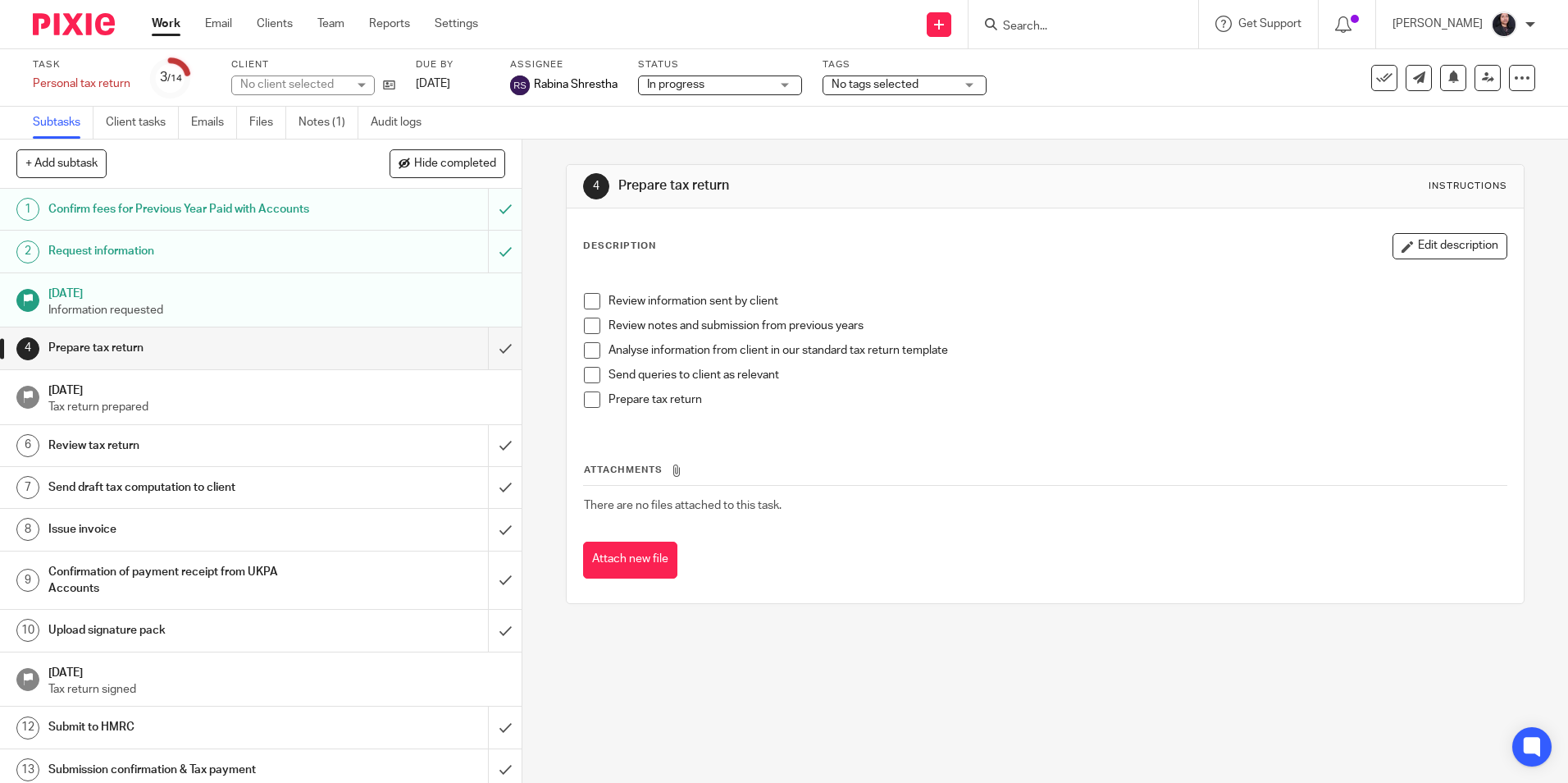
click at [83, 29] on img at bounding box center [74, 23] width 82 height 22
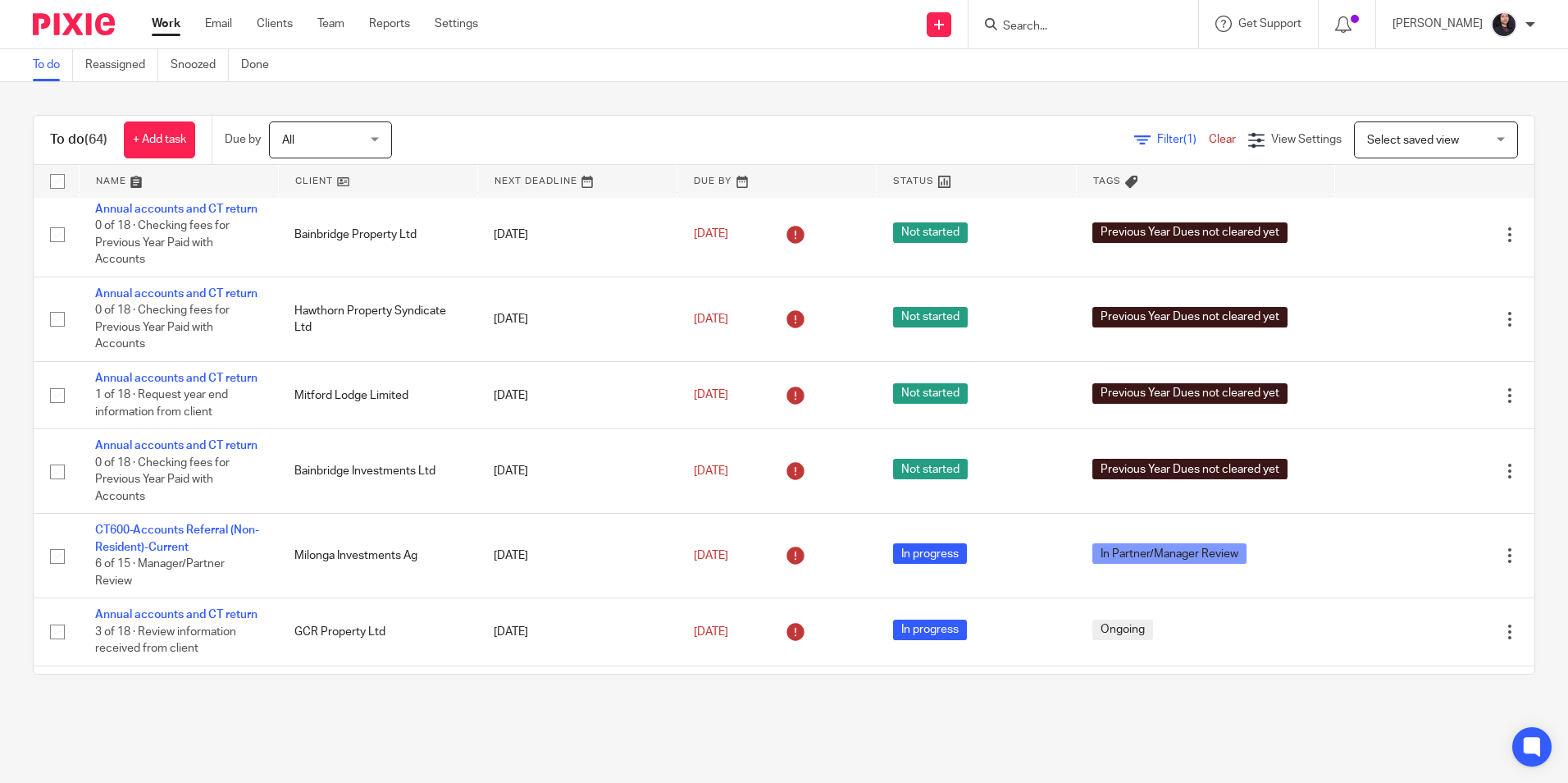
scroll to position [656, 0]
